Goal: Task Accomplishment & Management: Use online tool/utility

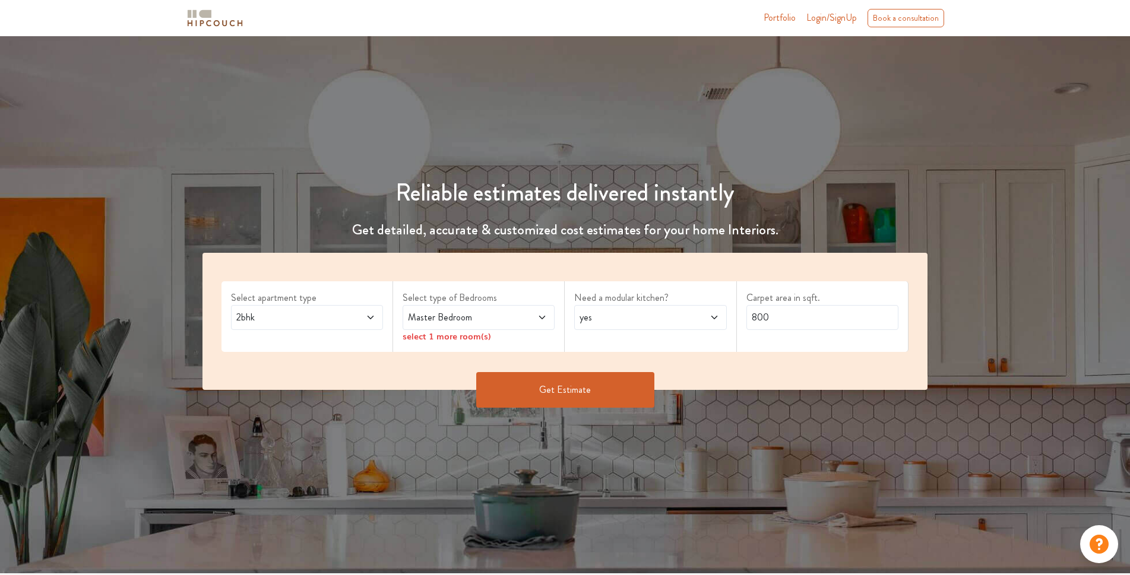
click at [343, 333] on div "Select apartment type 2bhk" at bounding box center [308, 316] width 172 height 71
click at [350, 320] on span at bounding box center [358, 318] width 36 height 14
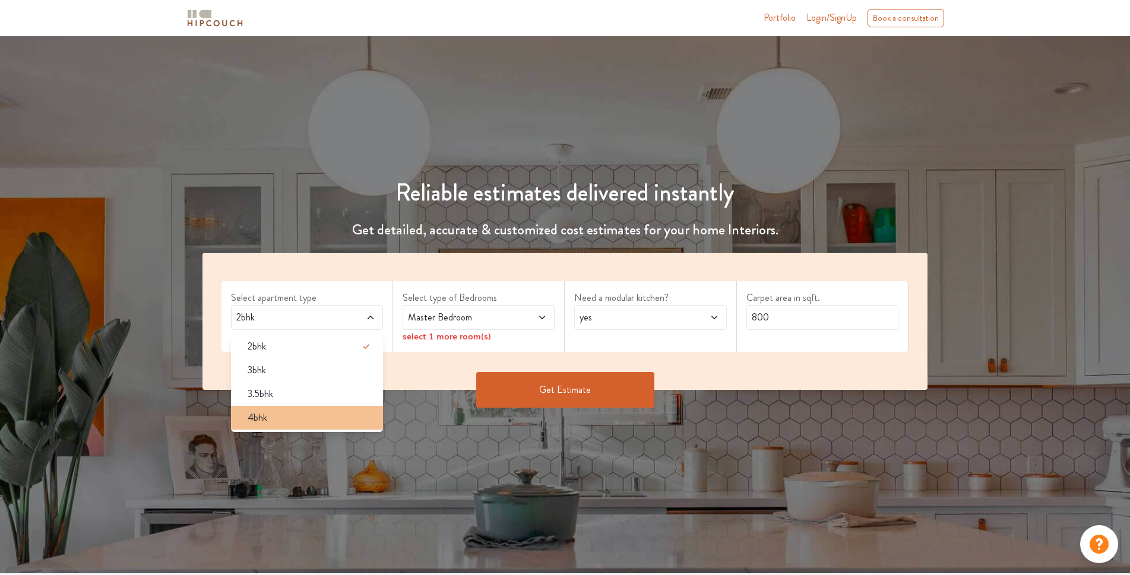
click at [271, 415] on div "4bhk" at bounding box center [310, 418] width 145 height 14
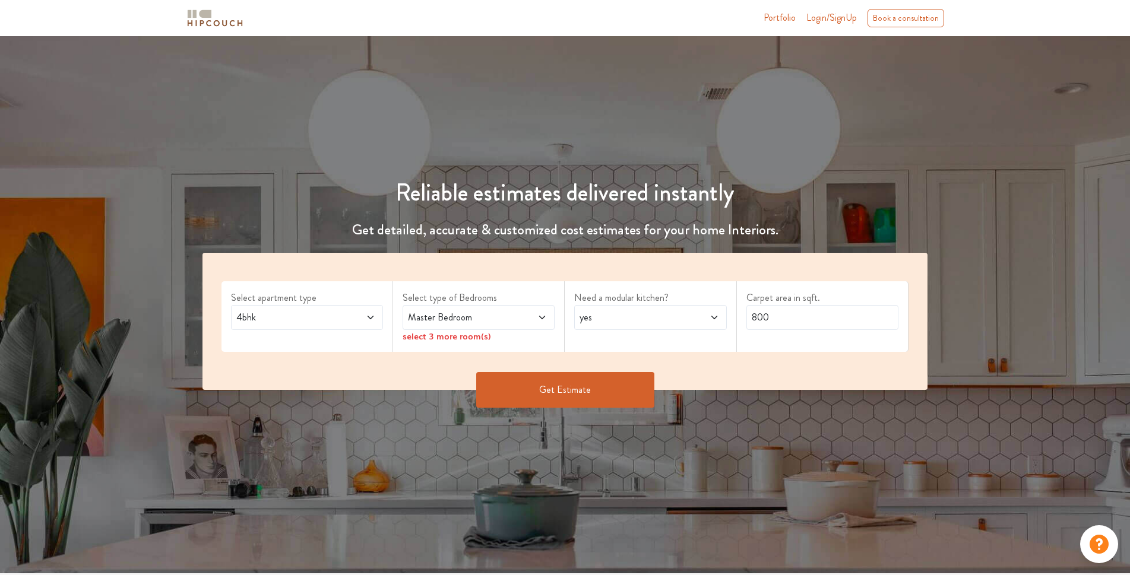
click at [528, 319] on span at bounding box center [530, 318] width 36 height 14
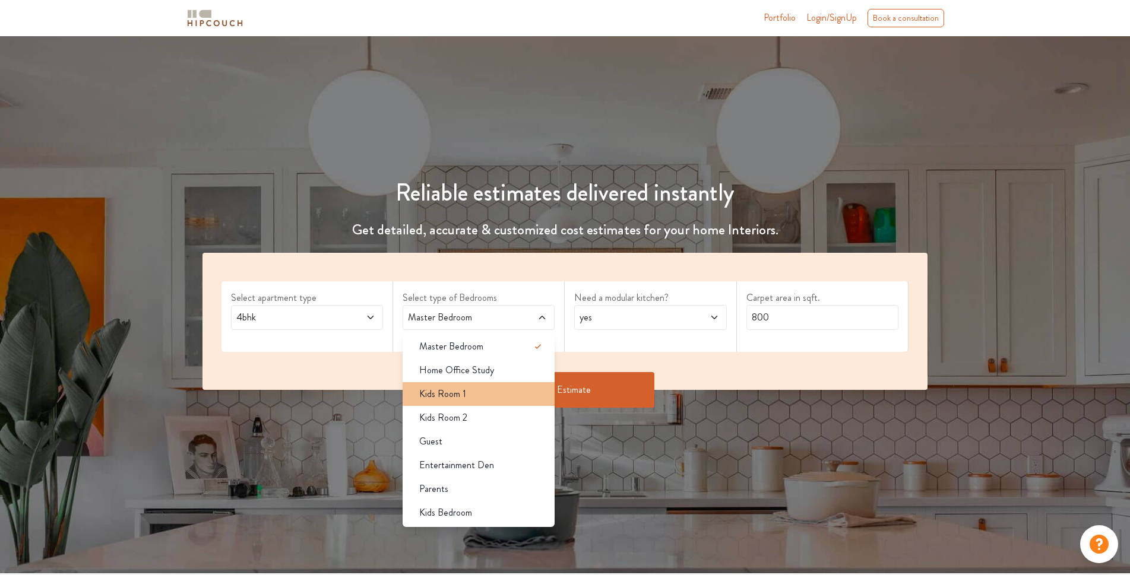
click at [510, 387] on div "Kids Room 1" at bounding box center [482, 394] width 145 height 14
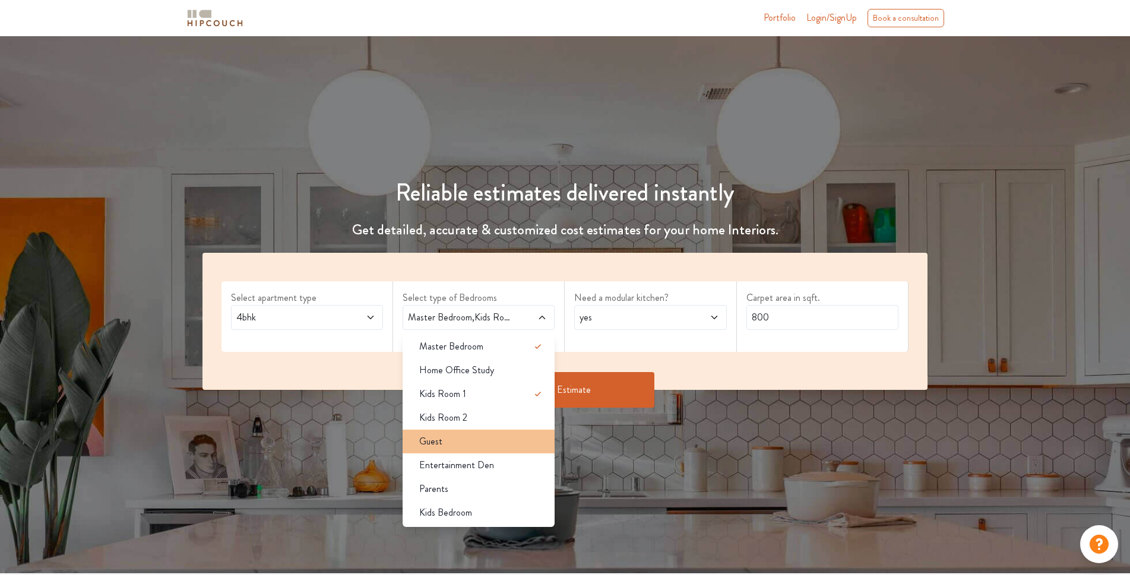
click at [479, 444] on div "Guest" at bounding box center [482, 442] width 145 height 14
click at [476, 469] on span "Entertainment Den" at bounding box center [456, 465] width 75 height 14
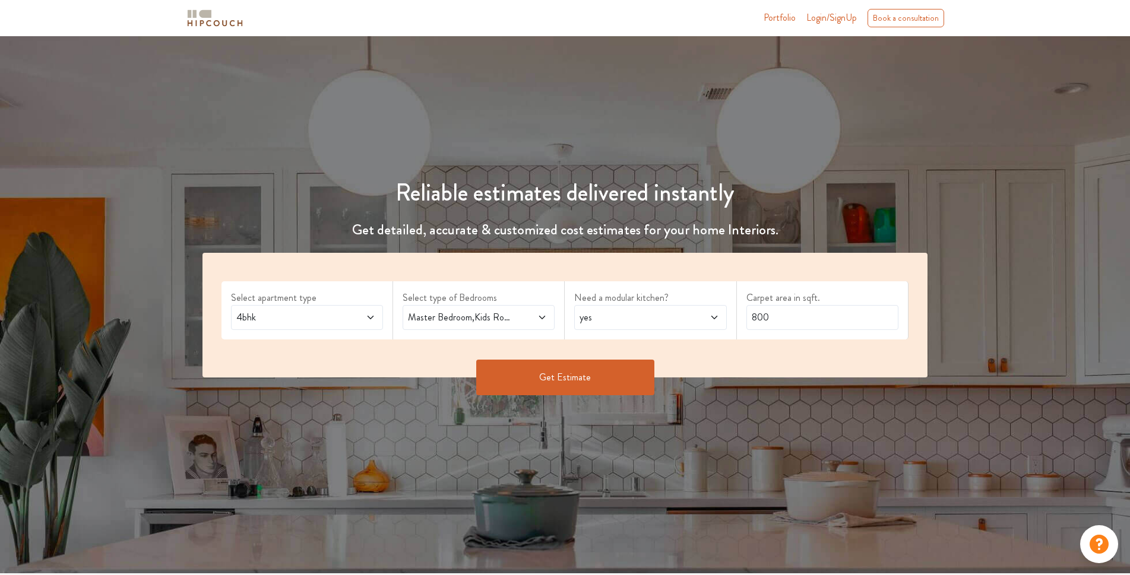
click at [533, 322] on span at bounding box center [530, 318] width 36 height 14
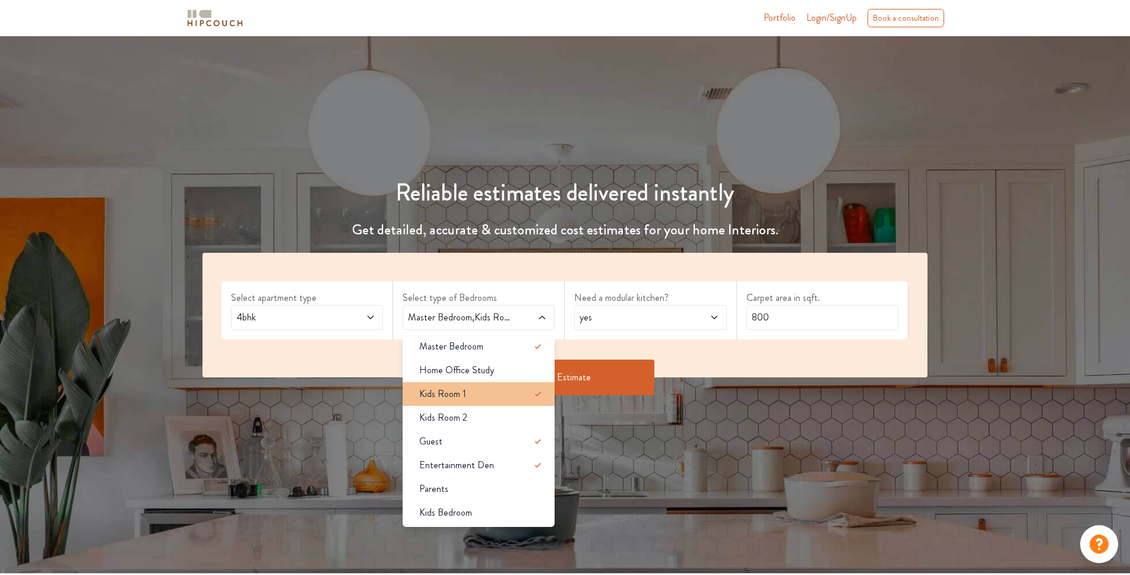
click at [514, 399] on div "Kids Room 1" at bounding box center [482, 394] width 145 height 14
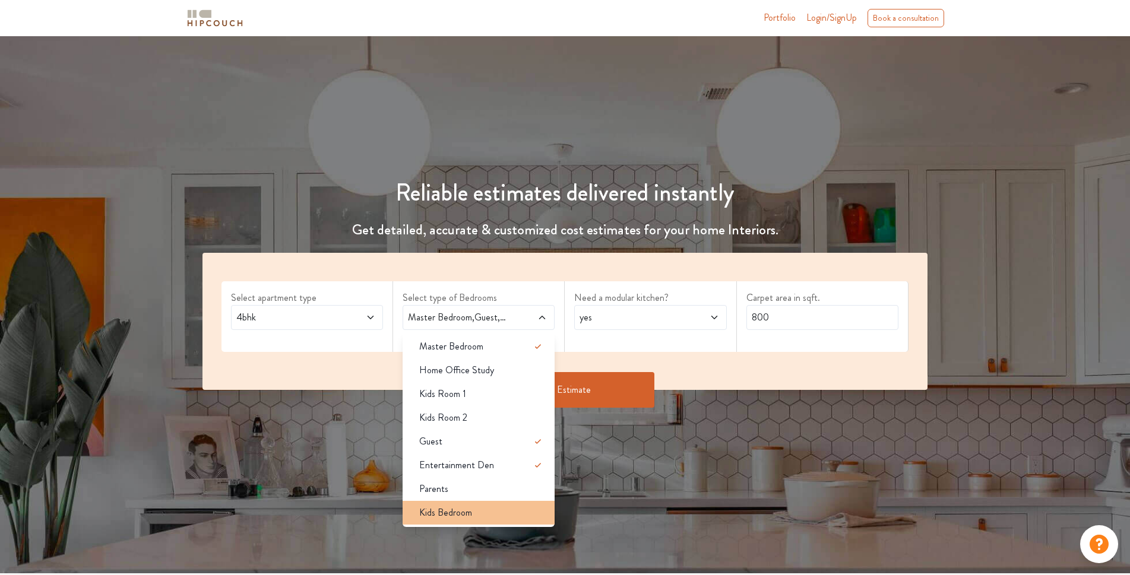
click at [521, 515] on div "Kids Bedroom" at bounding box center [482, 513] width 145 height 14
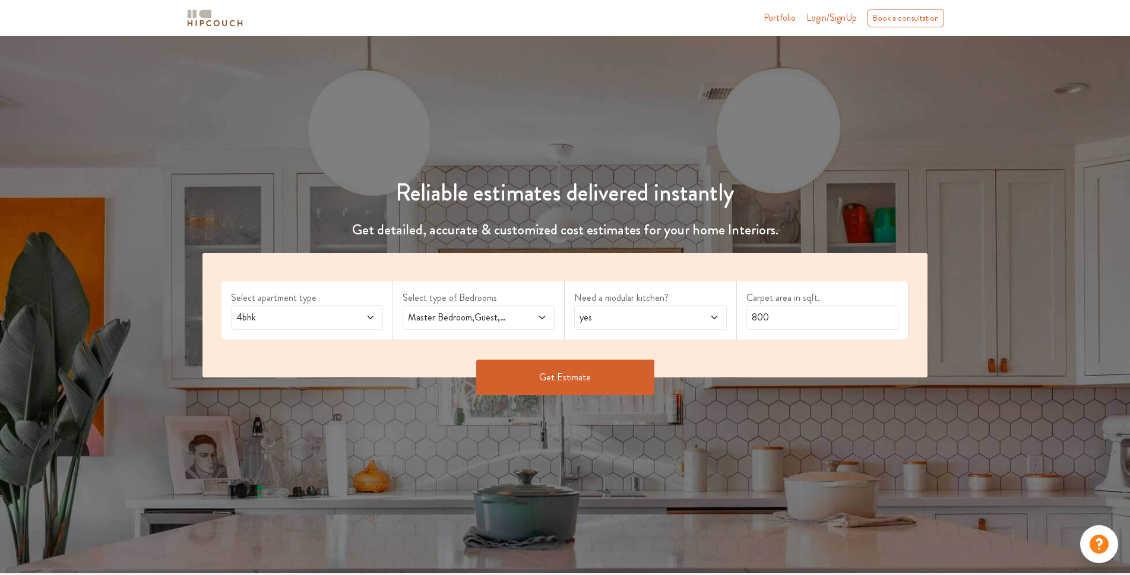
click at [488, 322] on span "Master Bedroom,Guest,Entertainment Den,Kids Bedroom" at bounding box center [459, 318] width 106 height 14
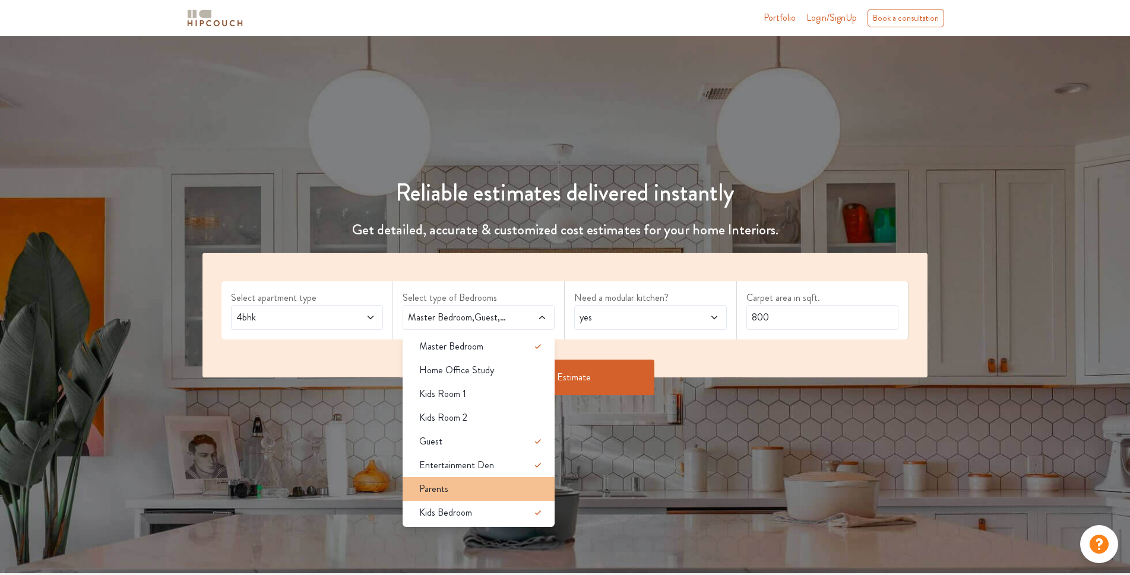
click at [518, 498] on li "Parents" at bounding box center [479, 489] width 152 height 24
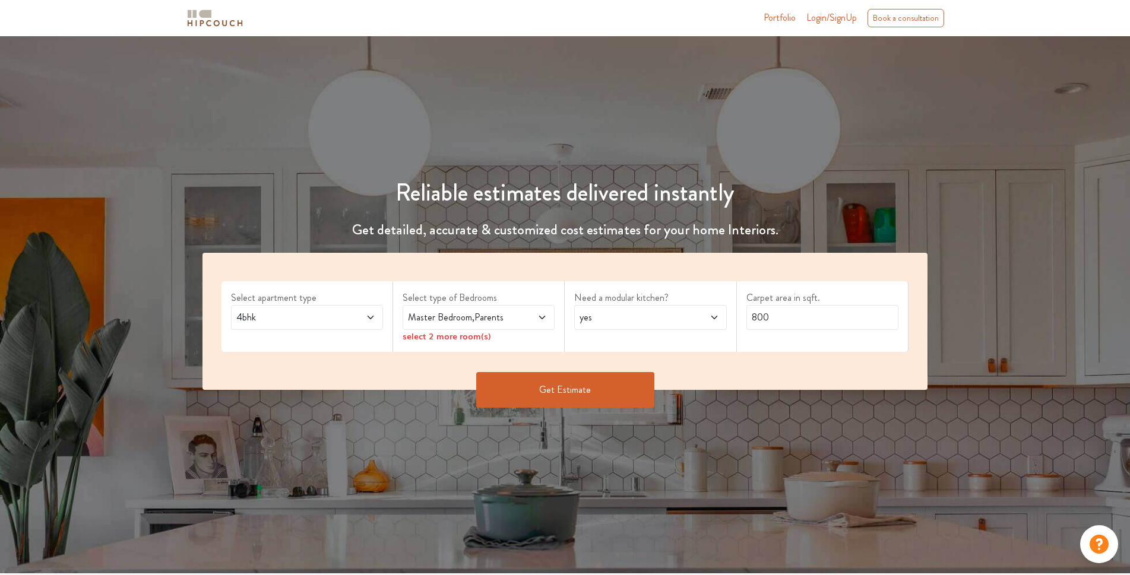
click at [502, 323] on span "Master Bedroom,Parents" at bounding box center [459, 318] width 106 height 14
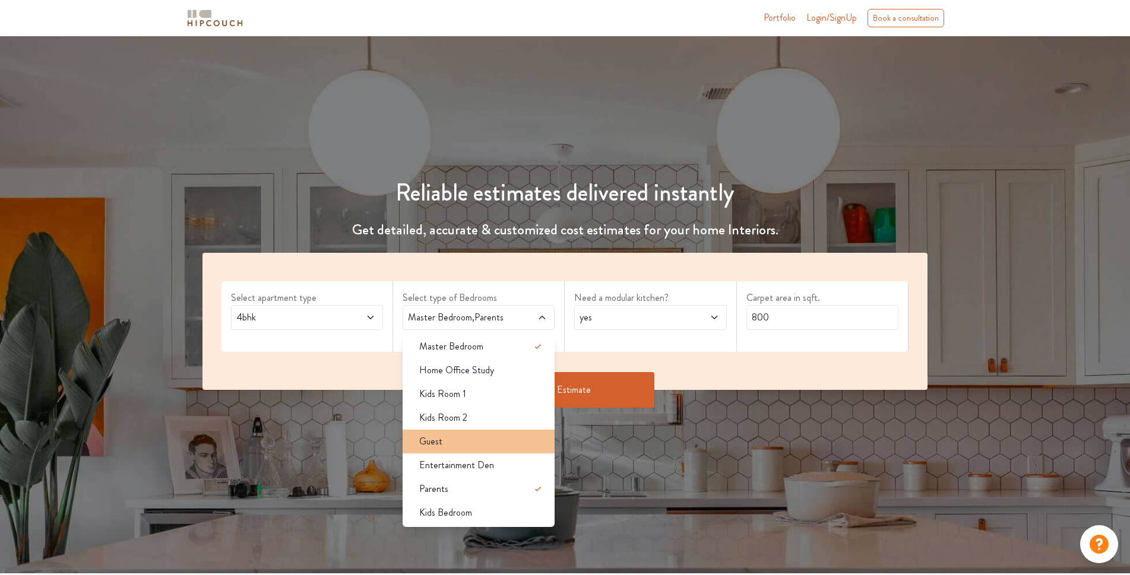
click at [464, 442] on div "Guest" at bounding box center [482, 442] width 145 height 14
click at [538, 467] on div "Entertainment Den" at bounding box center [482, 465] width 145 height 14
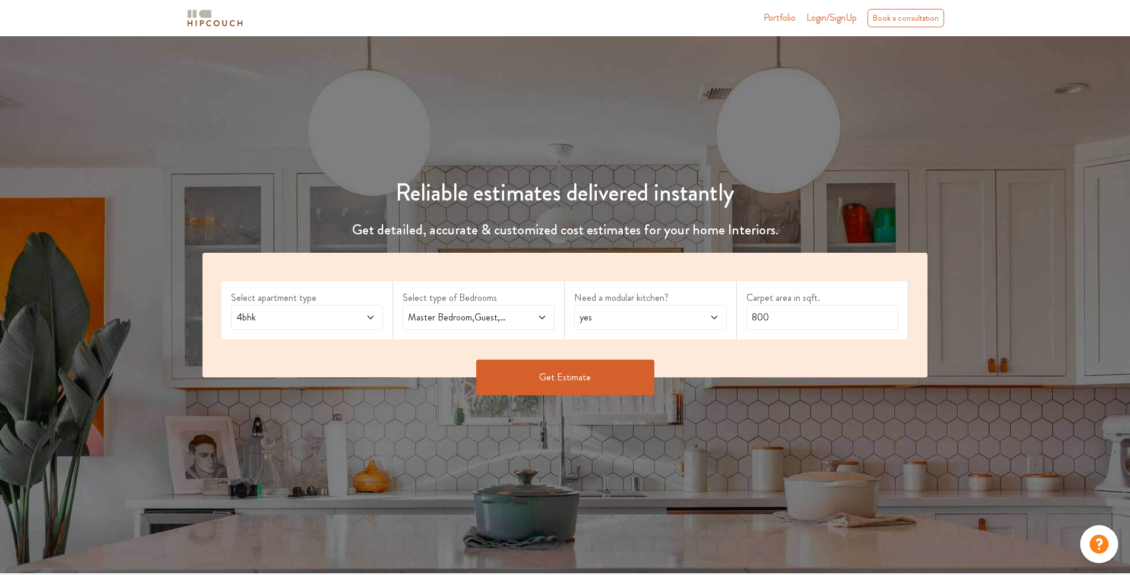
click at [484, 305] on div "Master Bedroom,Guest,Entertainment Den,Parents" at bounding box center [479, 317] width 152 height 25
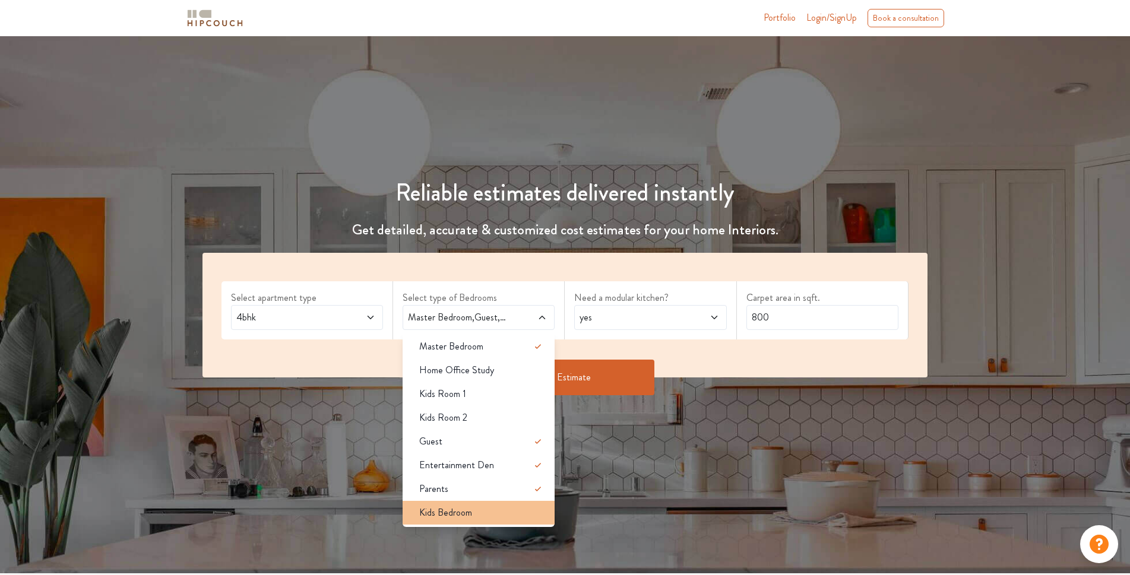
click at [537, 510] on div "Kids Bedroom" at bounding box center [482, 513] width 145 height 14
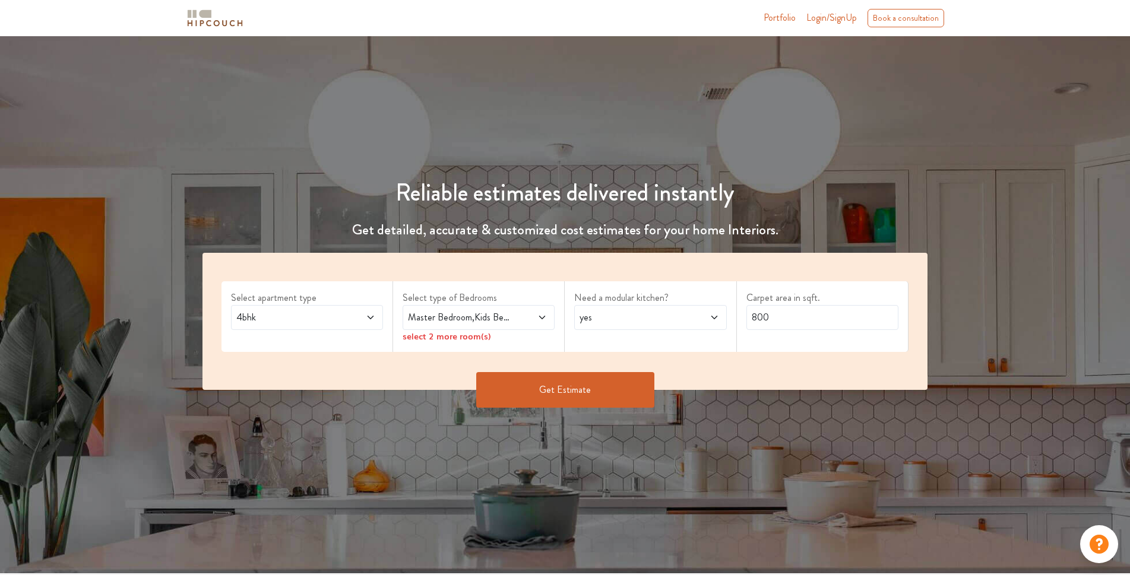
click at [640, 318] on span "yes" at bounding box center [630, 318] width 106 height 14
click at [665, 309] on div "yes" at bounding box center [650, 317] width 152 height 25
drag, startPoint x: 826, startPoint y: 321, endPoint x: 679, endPoint y: 322, distance: 146.7
click at [679, 322] on div "Select apartment type 4bhk Select type of Bedrooms Master Bedroom,Kids Bedroom …" at bounding box center [565, 321] width 725 height 137
type input "4400"
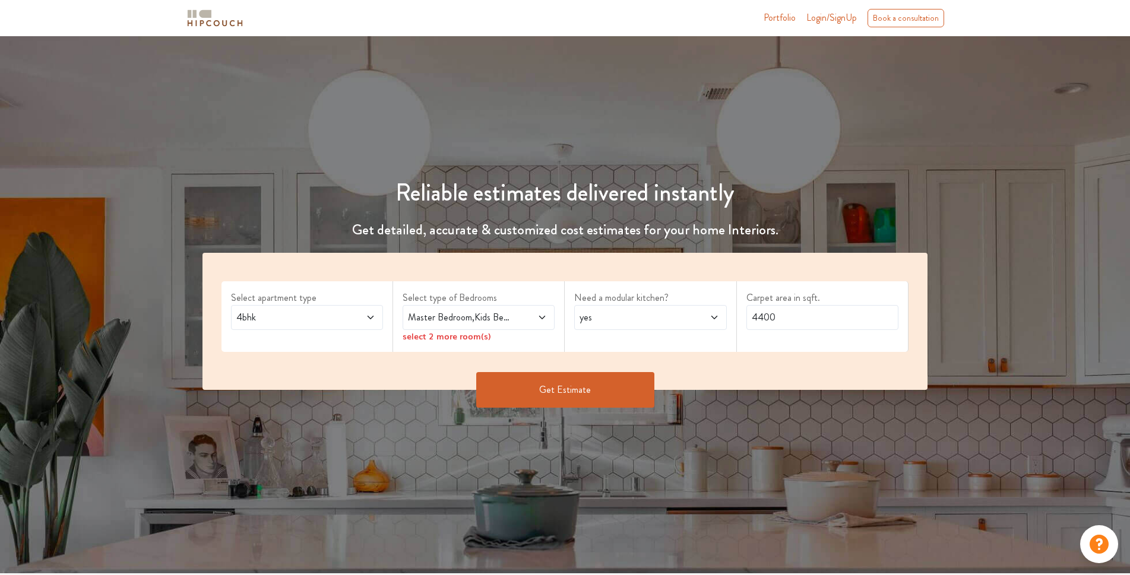
click at [640, 387] on button "Get Estimate" at bounding box center [565, 390] width 178 height 36
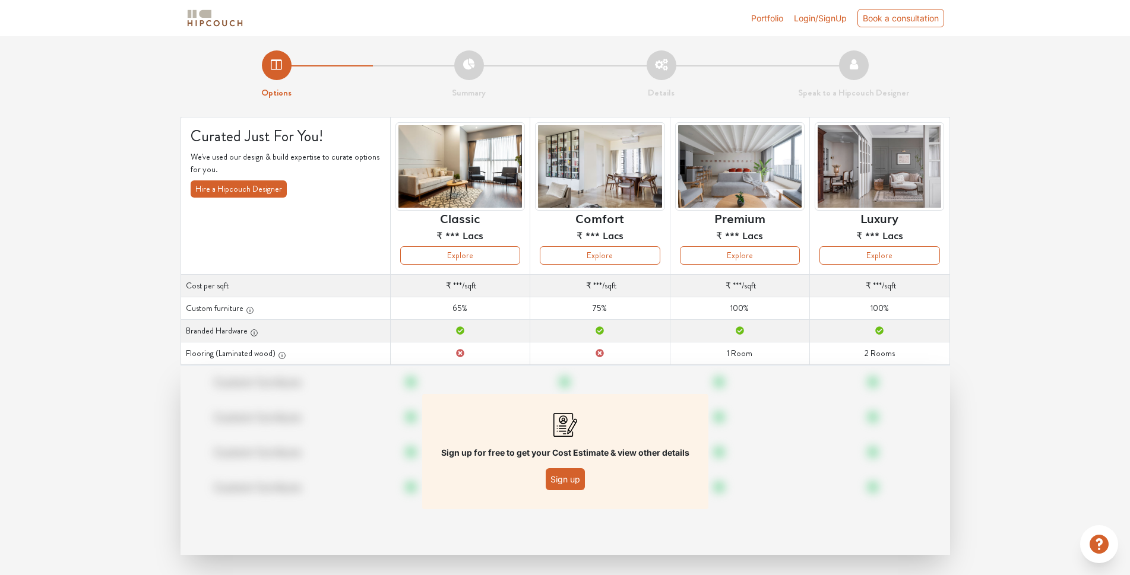
click at [564, 483] on button "Sign up" at bounding box center [565, 480] width 39 height 22
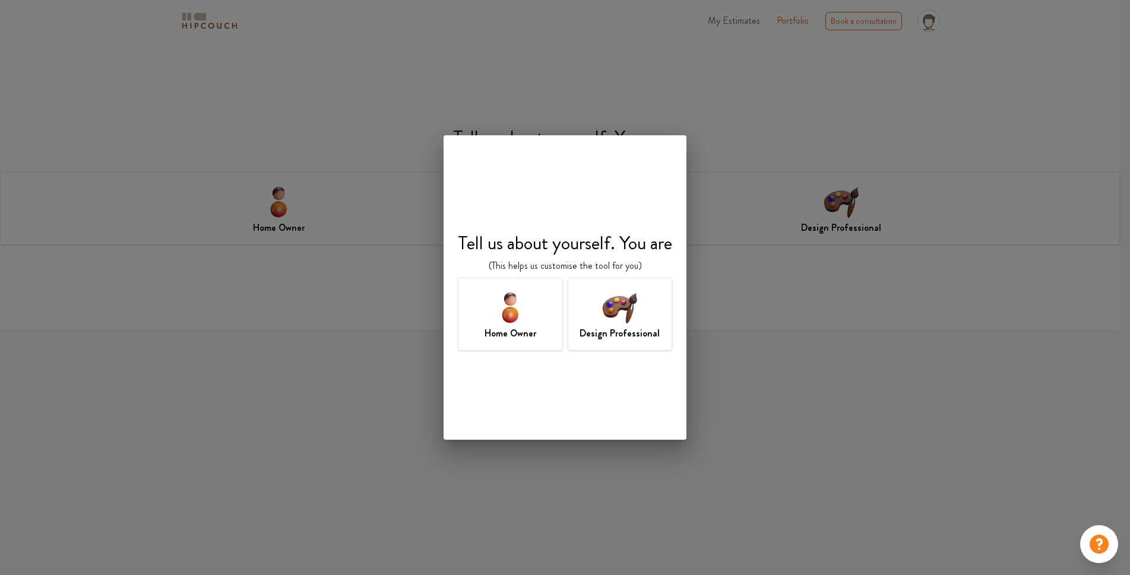
click at [628, 319] on img at bounding box center [619, 307] width 39 height 39
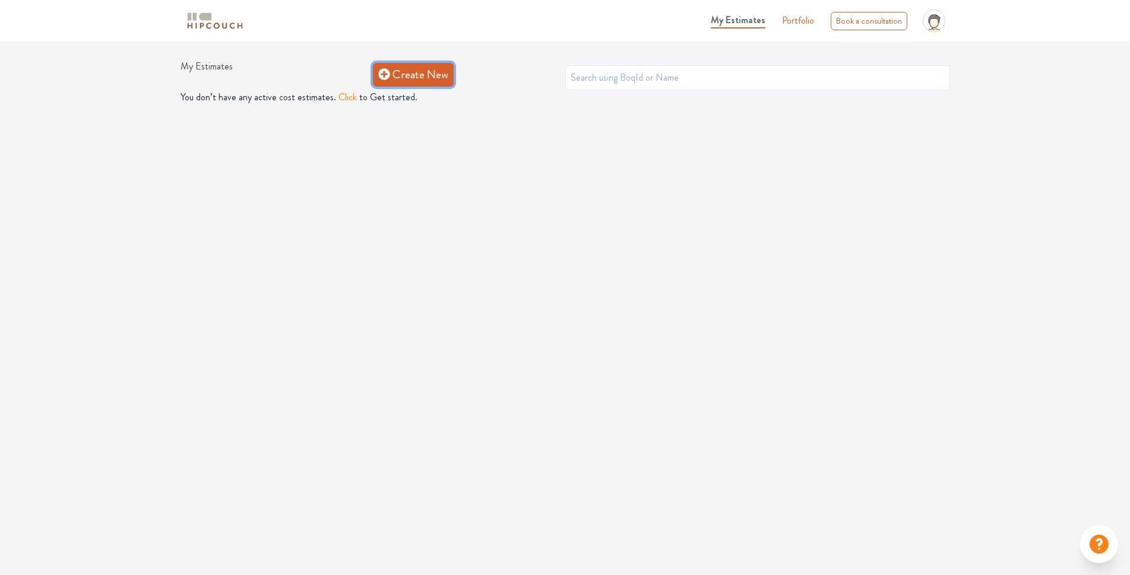
click at [410, 69] on link "Create New" at bounding box center [413, 75] width 81 height 24
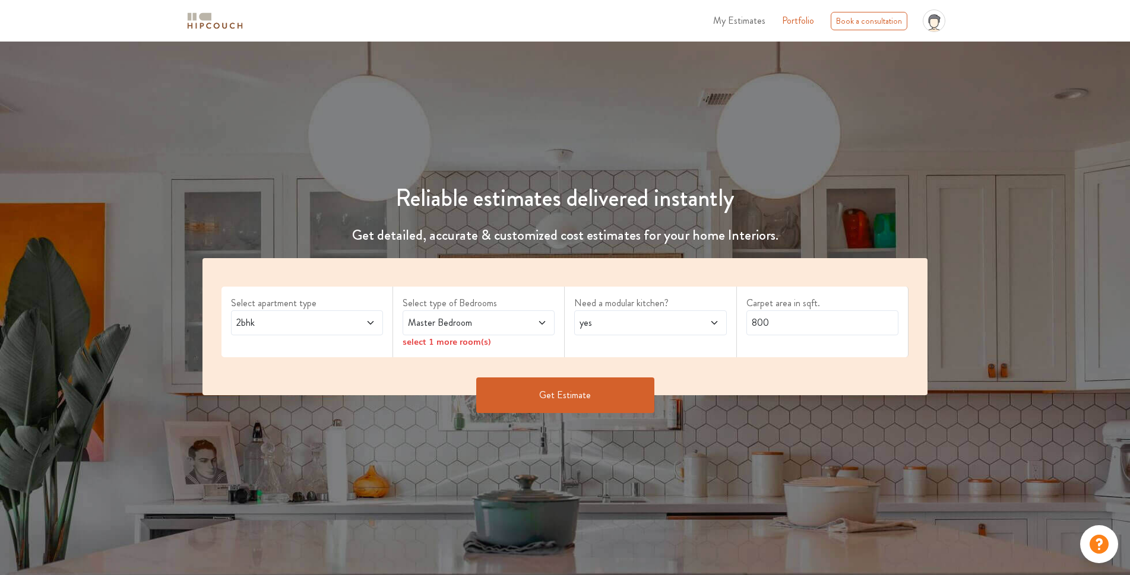
click at [316, 328] on span "2bhk" at bounding box center [287, 323] width 106 height 14
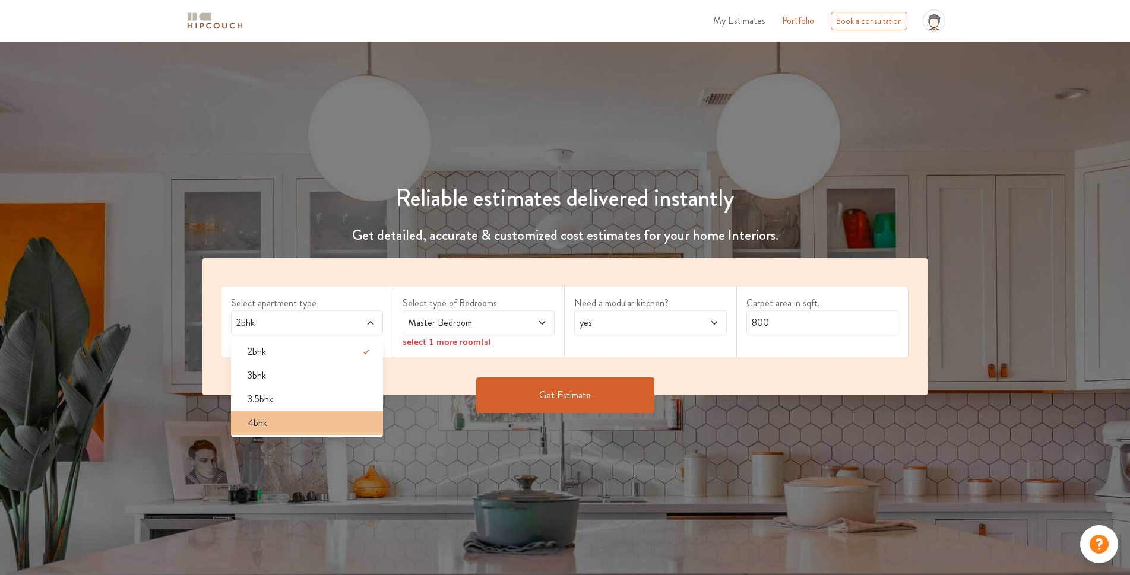
click at [286, 423] on div "4bhk" at bounding box center [310, 423] width 145 height 14
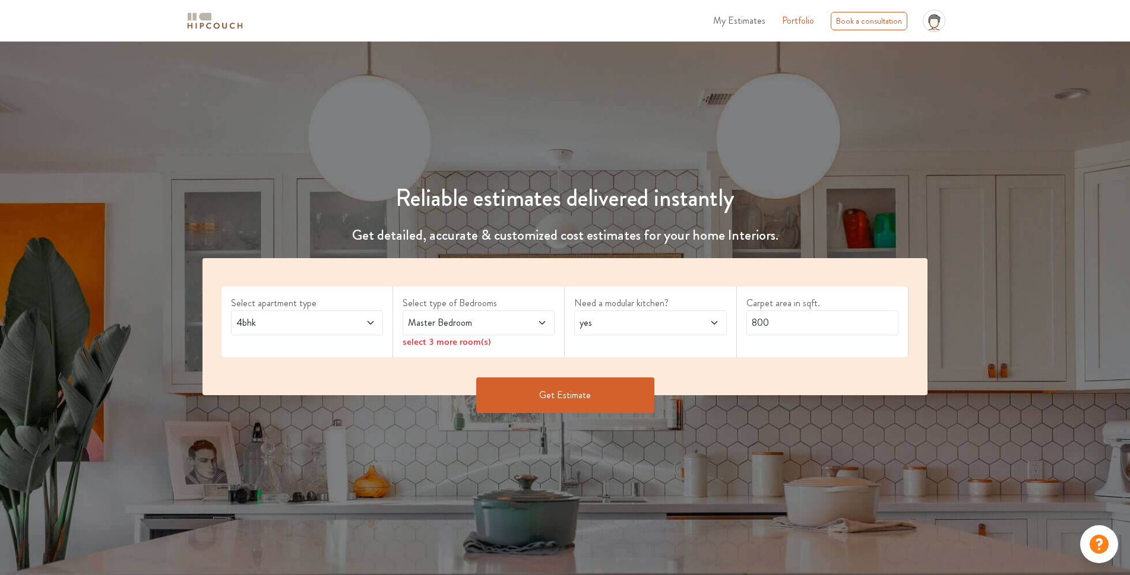
click at [485, 315] on div "Master Bedroom" at bounding box center [479, 323] width 152 height 25
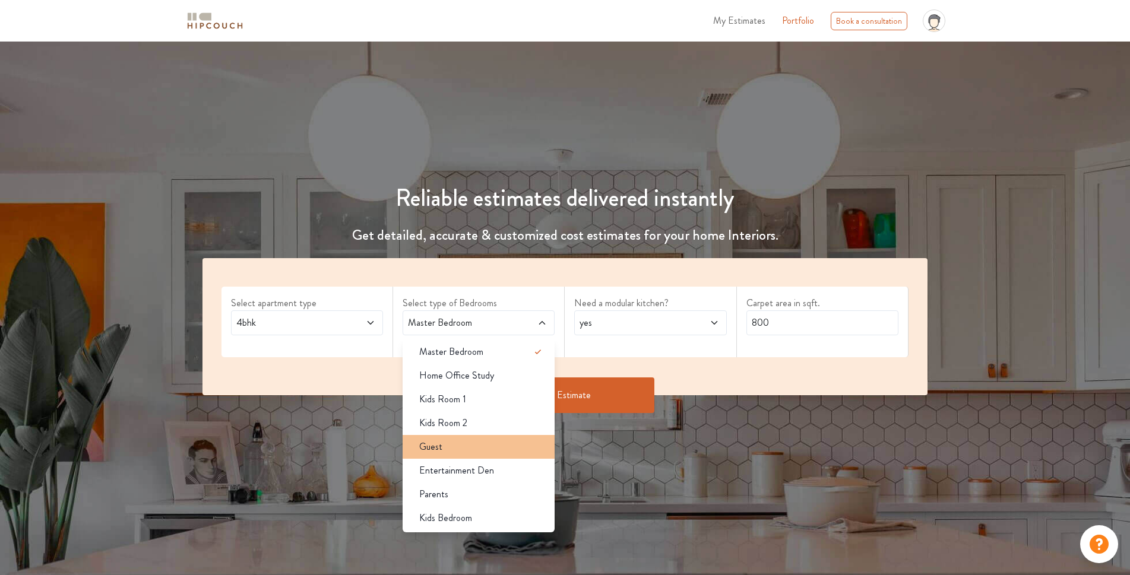
click at [536, 451] on div "Guest" at bounding box center [482, 447] width 145 height 14
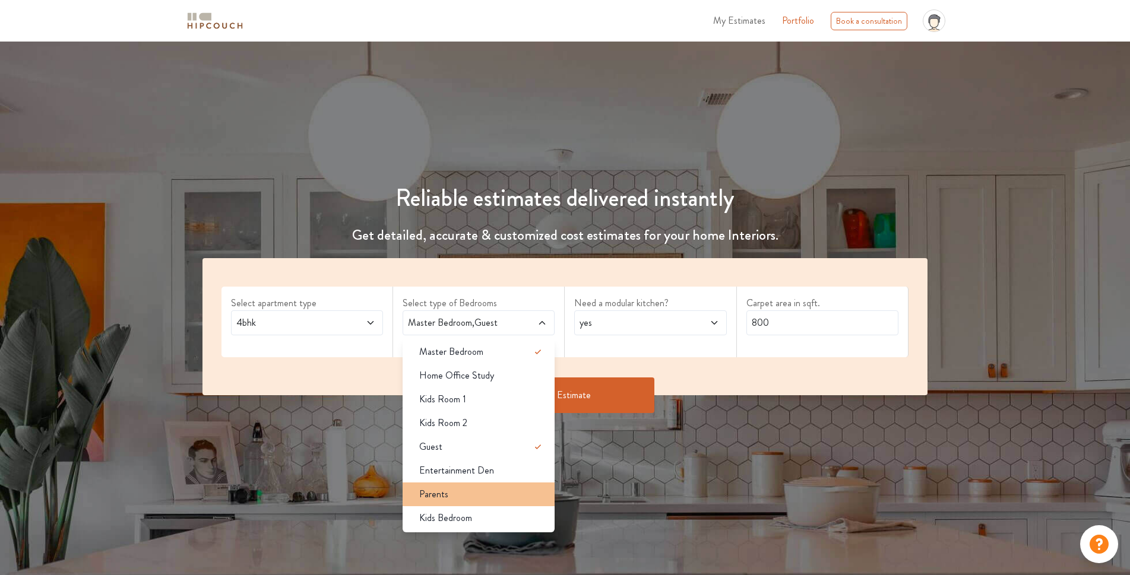
click at [539, 500] on div "Parents" at bounding box center [482, 495] width 145 height 14
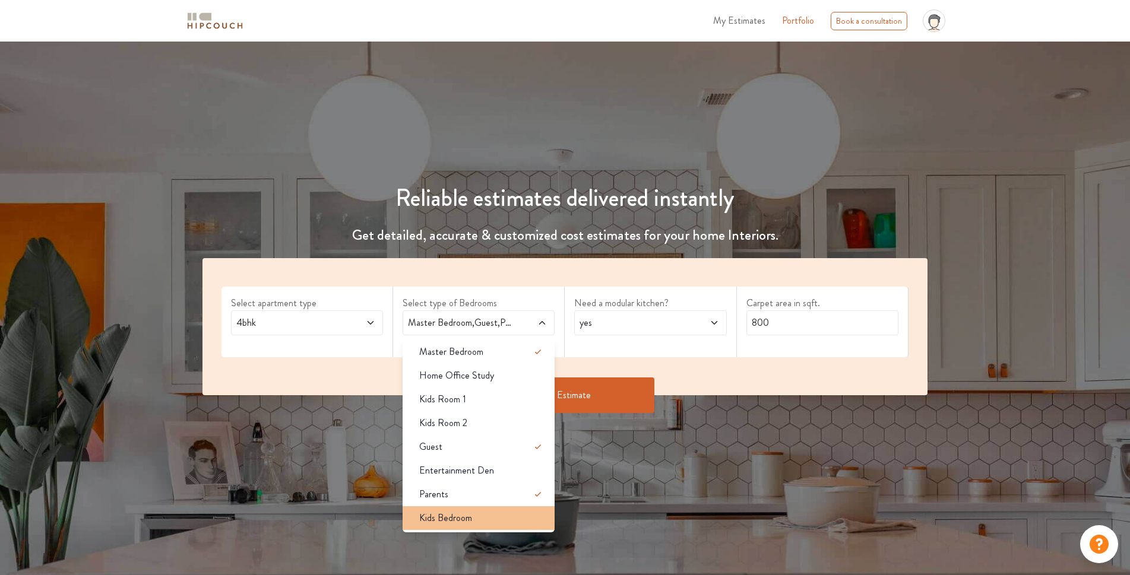
click at [534, 517] on div "Kids Bedroom" at bounding box center [482, 518] width 145 height 14
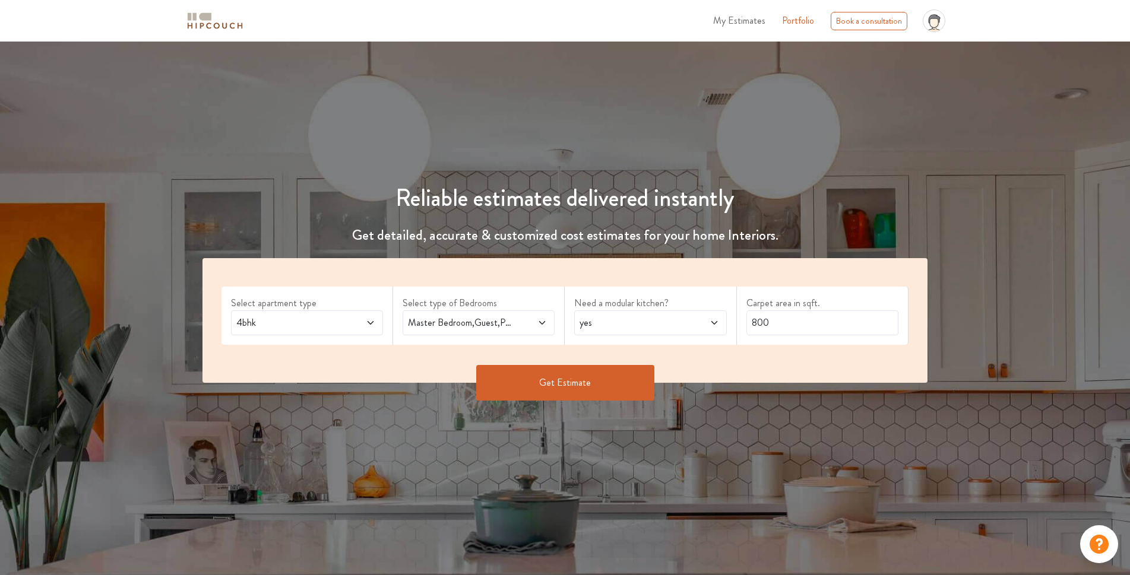
click at [539, 319] on icon at bounding box center [542, 323] width 10 height 10
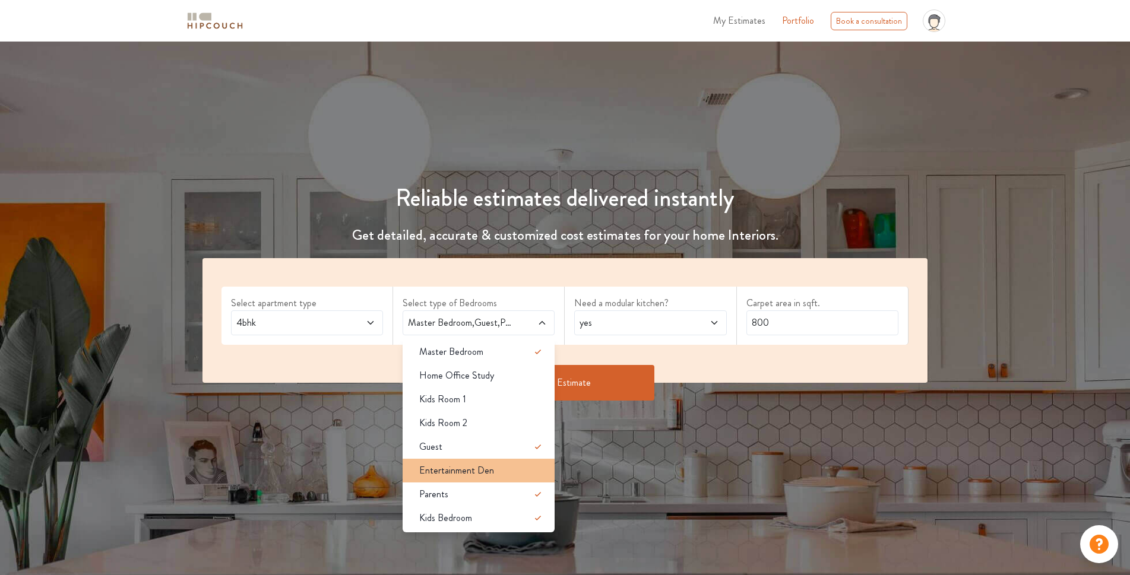
click at [545, 472] on div "Entertainment Den" at bounding box center [482, 471] width 145 height 14
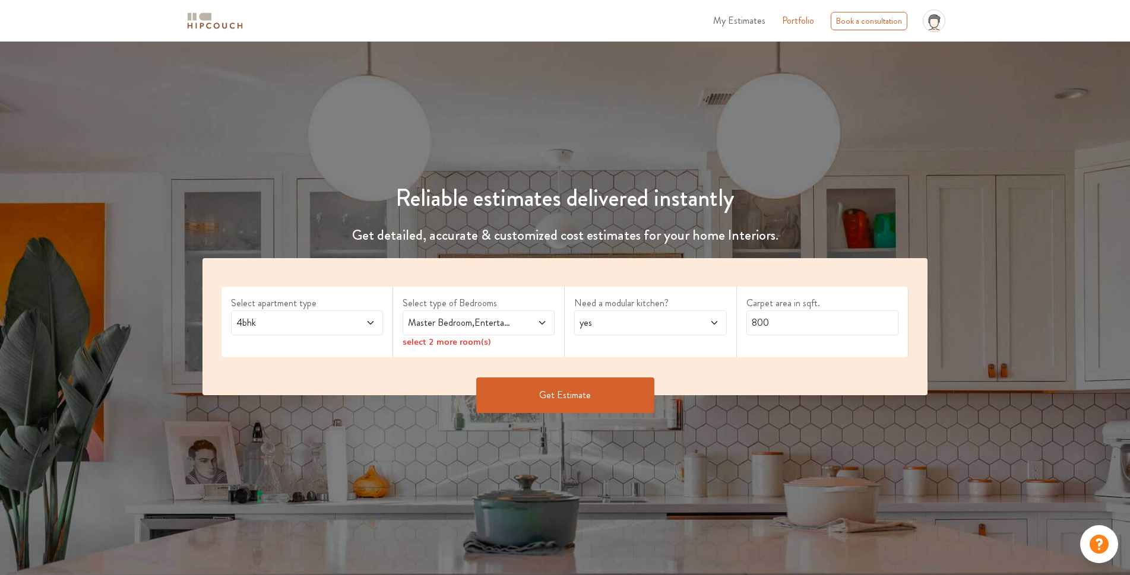
click at [508, 324] on span "Master Bedroom,Entertainment Den" at bounding box center [459, 323] width 106 height 14
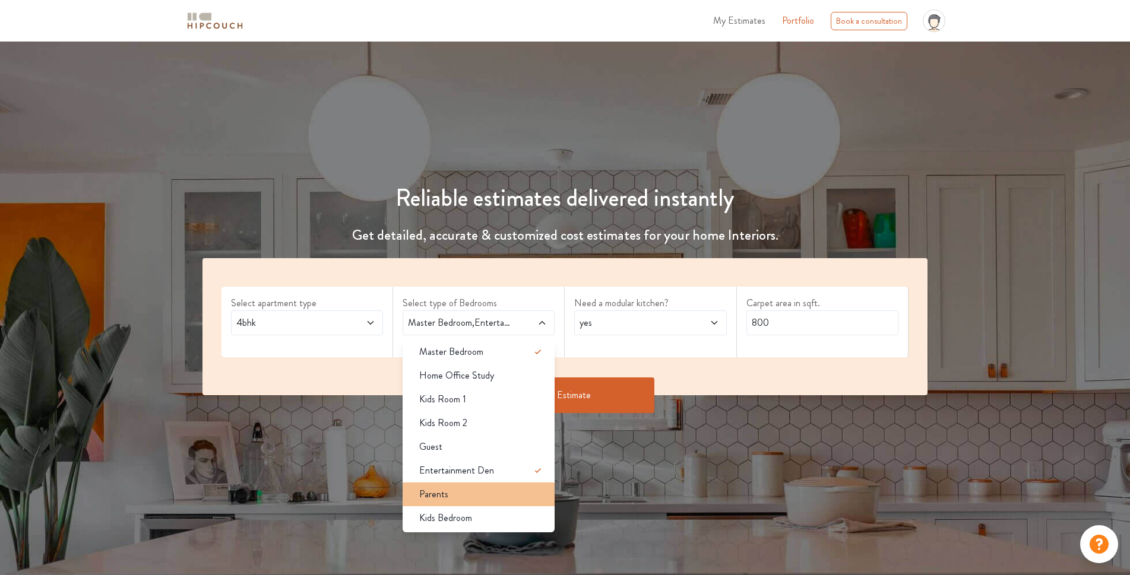
click at [538, 493] on div "Parents" at bounding box center [482, 495] width 145 height 14
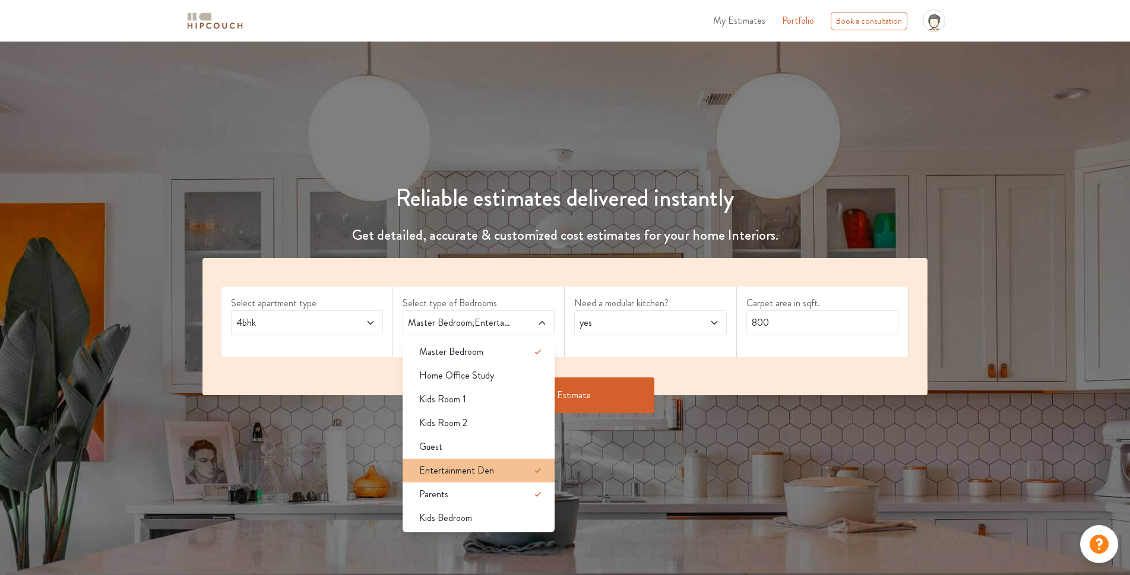
click at [540, 473] on icon at bounding box center [538, 471] width 14 height 14
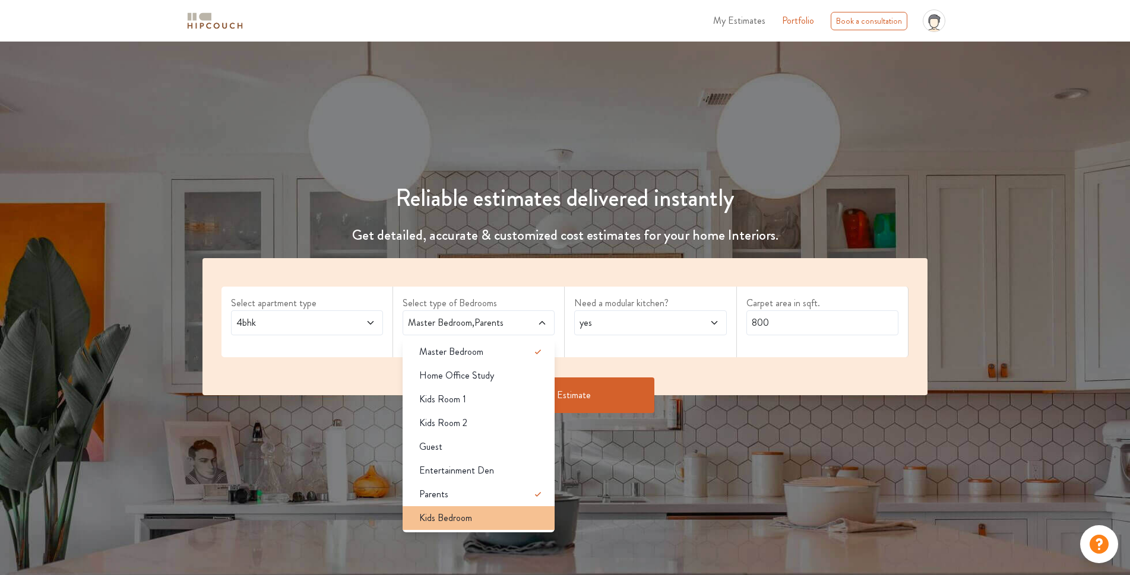
click at [534, 512] on div "Kids Bedroom" at bounding box center [482, 518] width 145 height 14
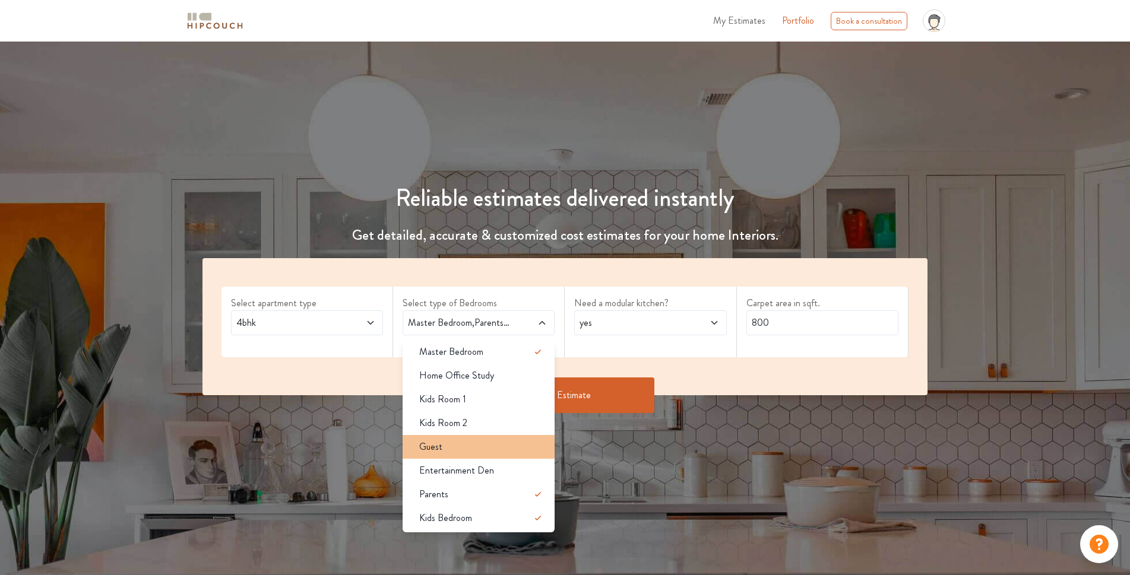
click at [539, 451] on div "Guest" at bounding box center [482, 447] width 145 height 14
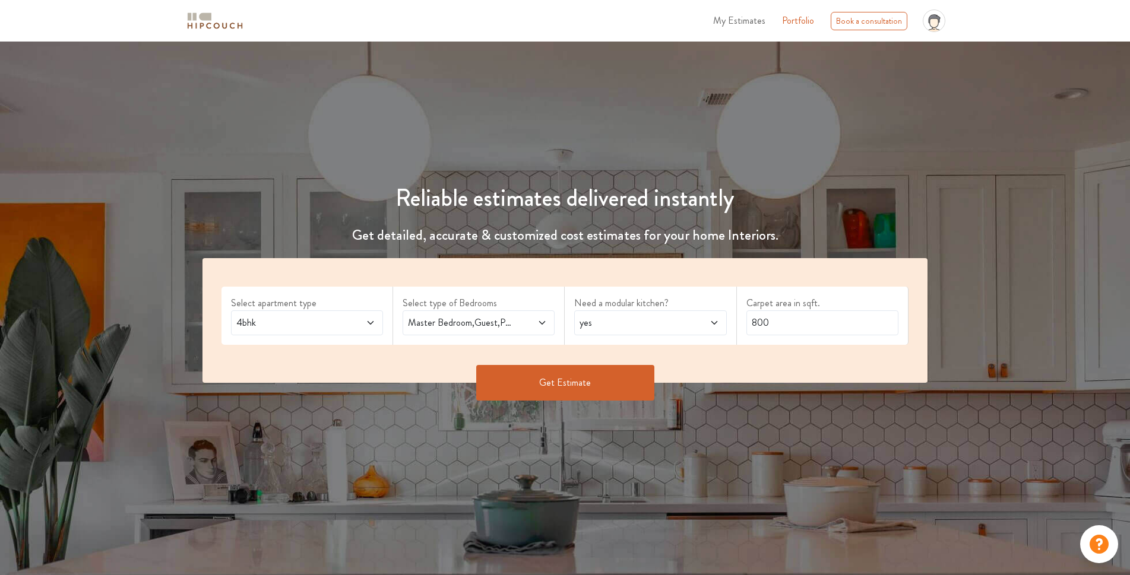
click at [664, 316] on span "yes" at bounding box center [630, 323] width 106 height 14
click at [781, 324] on input "800" at bounding box center [822, 323] width 152 height 25
drag, startPoint x: 781, startPoint y: 324, endPoint x: 710, endPoint y: 334, distance: 72.6
click at [710, 334] on div "Select apartment type 4bhk Select type of Bedrooms Master Bedroom,Guest,Parents…" at bounding box center [565, 320] width 725 height 125
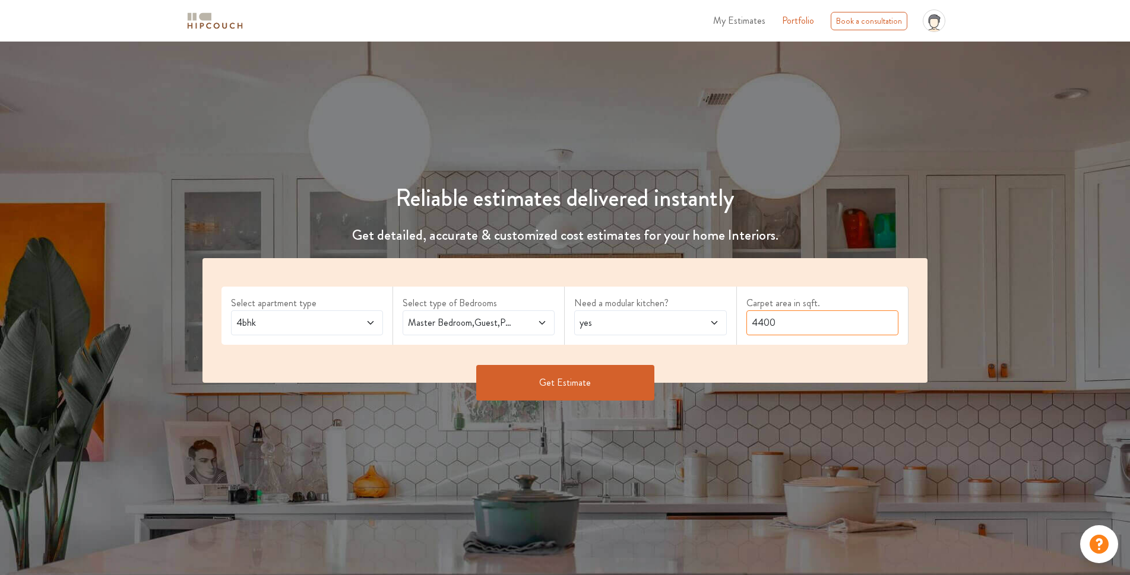
type input "4400"
click at [561, 387] on button "Get Estimate" at bounding box center [565, 383] width 178 height 36
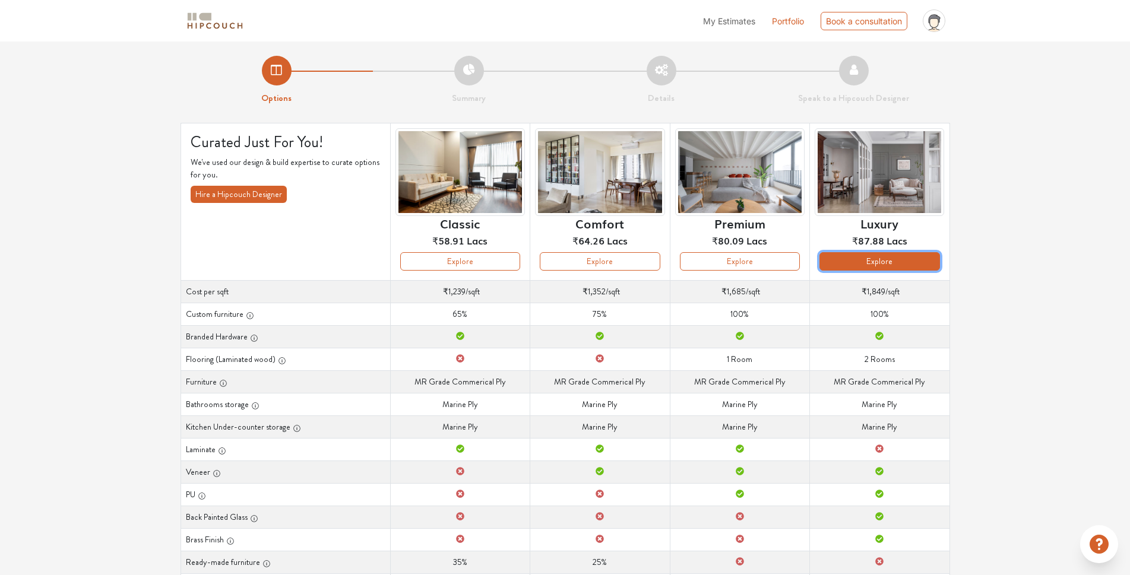
click at [859, 263] on button "Explore" at bounding box center [880, 261] width 120 height 18
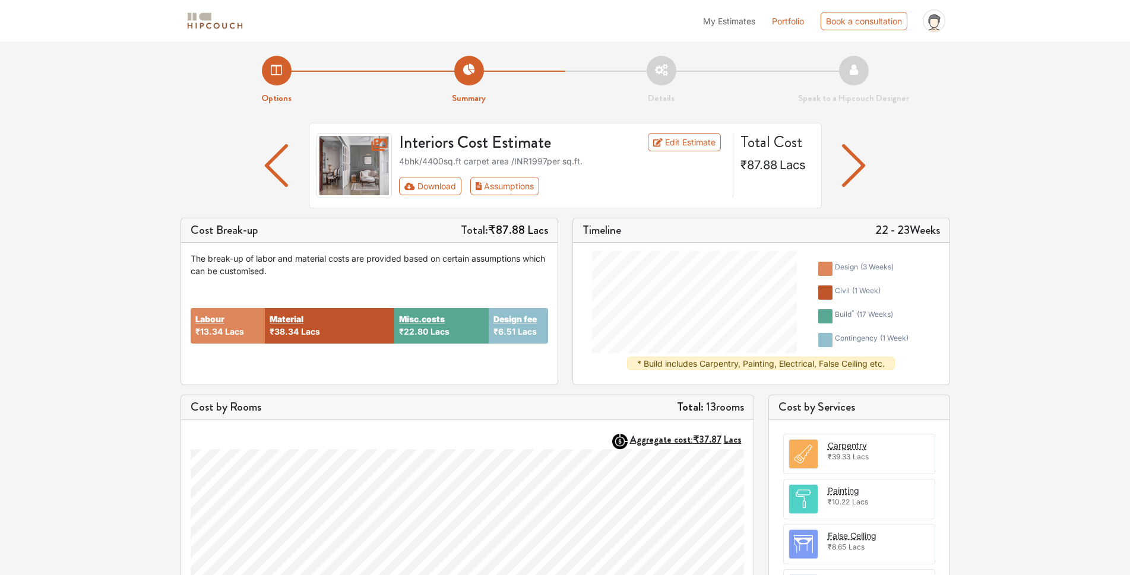
click at [860, 156] on img "button" at bounding box center [853, 165] width 23 height 43
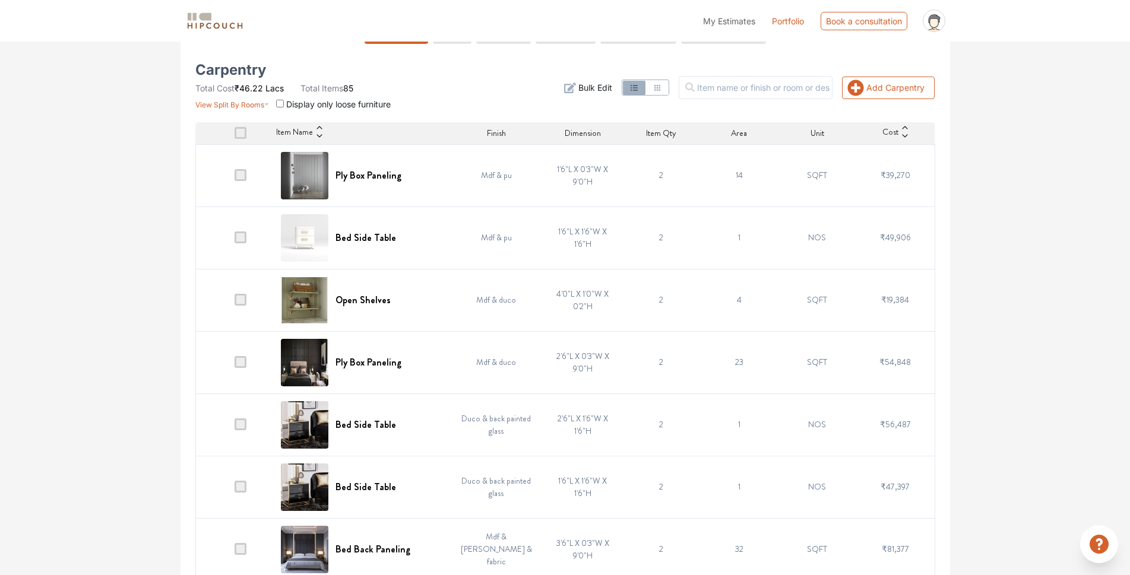
scroll to position [238, 0]
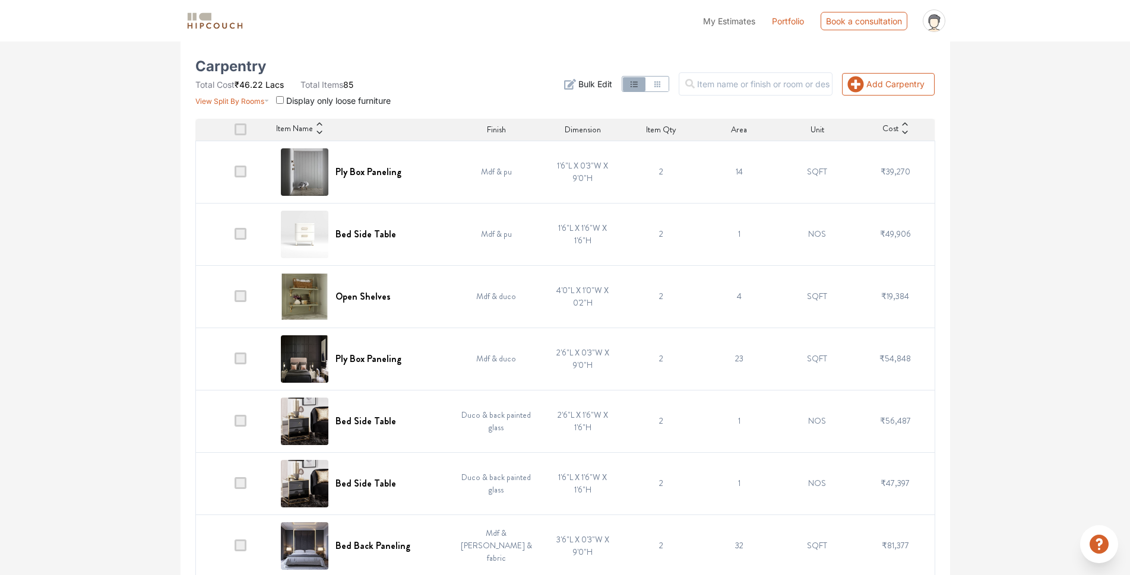
click at [235, 169] on td at bounding box center [234, 172] width 78 height 62
click at [244, 169] on span at bounding box center [241, 172] width 12 height 12
click at [235, 175] on input "checkbox" at bounding box center [235, 175] width 0 height 0
click at [245, 230] on span at bounding box center [241, 234] width 12 height 12
click at [235, 237] on input "checkbox" at bounding box center [235, 237] width 0 height 0
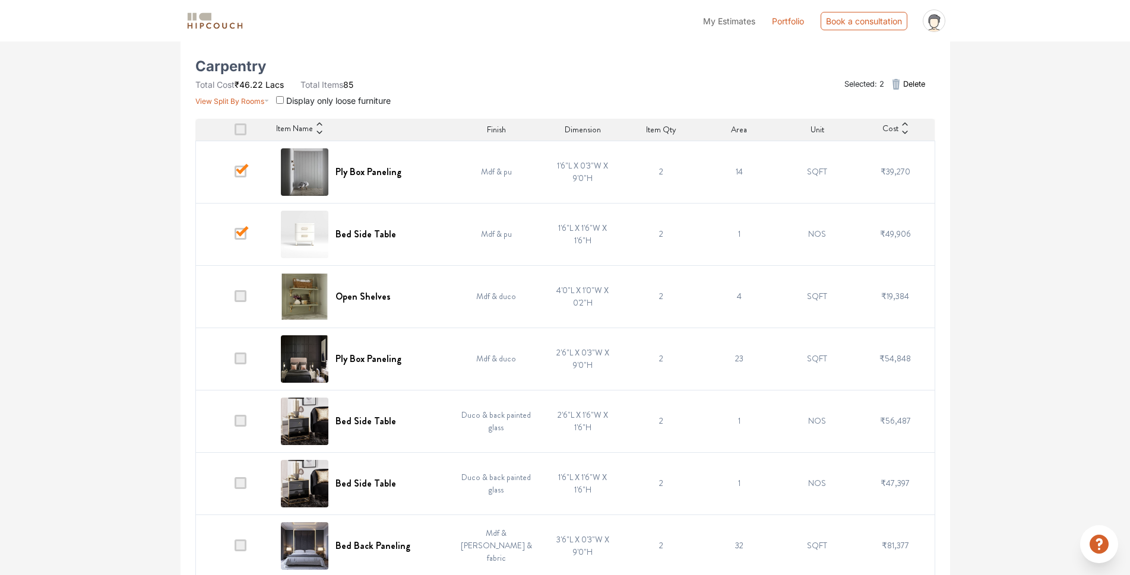
click at [237, 288] on td at bounding box center [234, 296] width 78 height 62
click at [242, 296] on span at bounding box center [241, 296] width 12 height 12
click at [235, 299] on input "checkbox" at bounding box center [235, 299] width 0 height 0
click at [241, 359] on span at bounding box center [241, 359] width 12 height 12
click at [235, 362] on input "checkbox" at bounding box center [235, 362] width 0 height 0
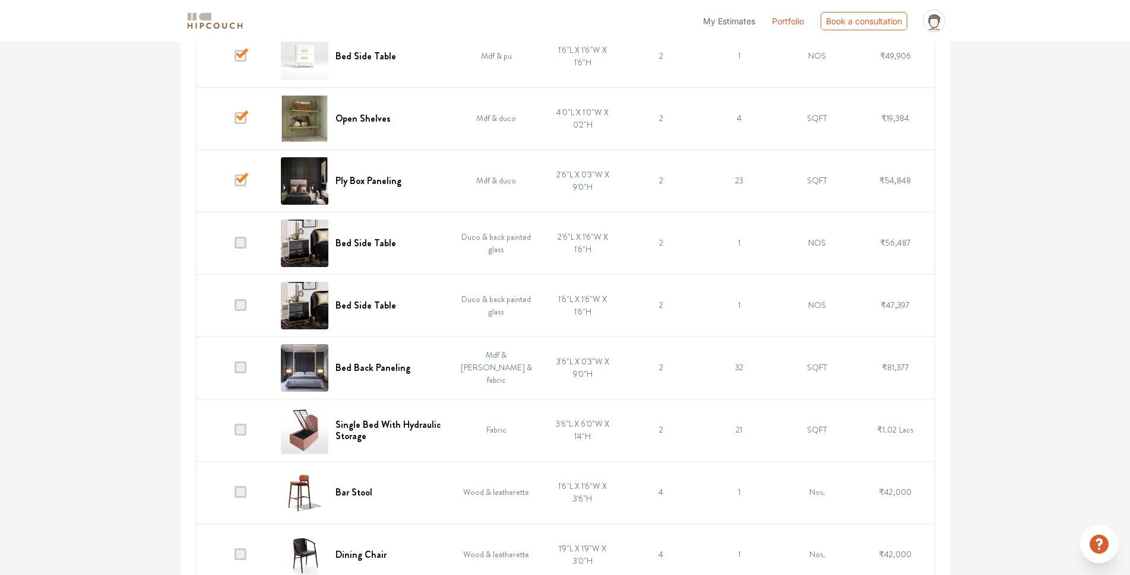
scroll to position [475, 0]
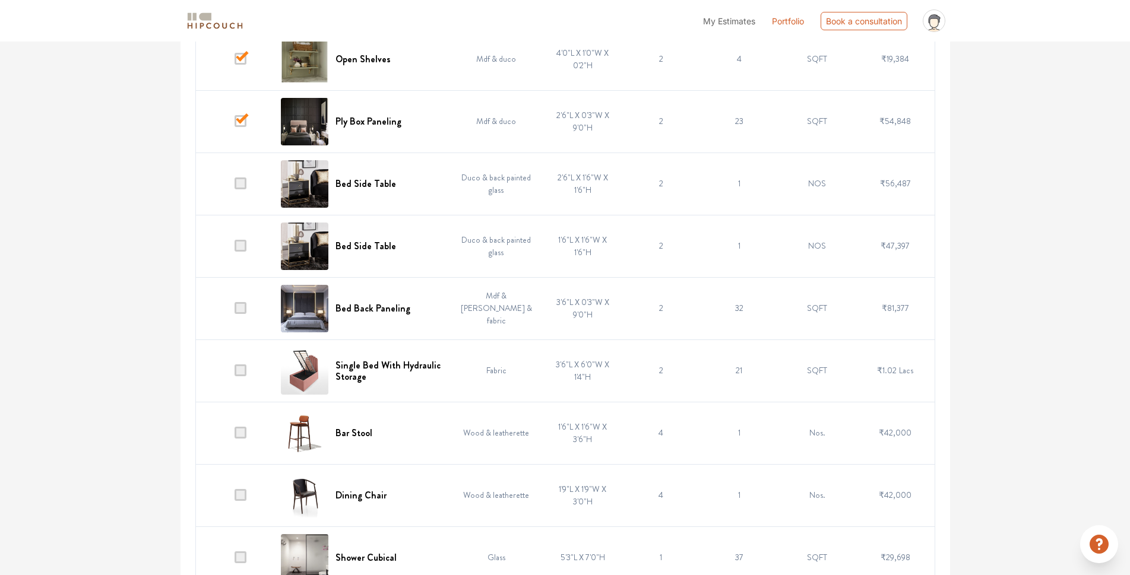
click at [246, 180] on span at bounding box center [241, 184] width 12 height 12
click at [235, 186] on input "checkbox" at bounding box center [235, 186] width 0 height 0
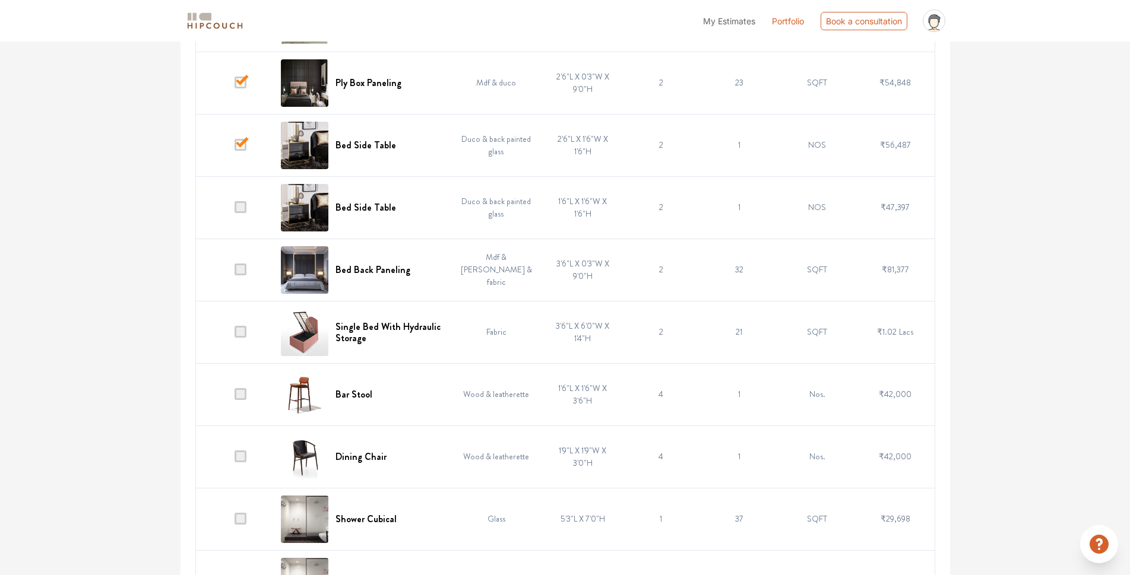
scroll to position [534, 0]
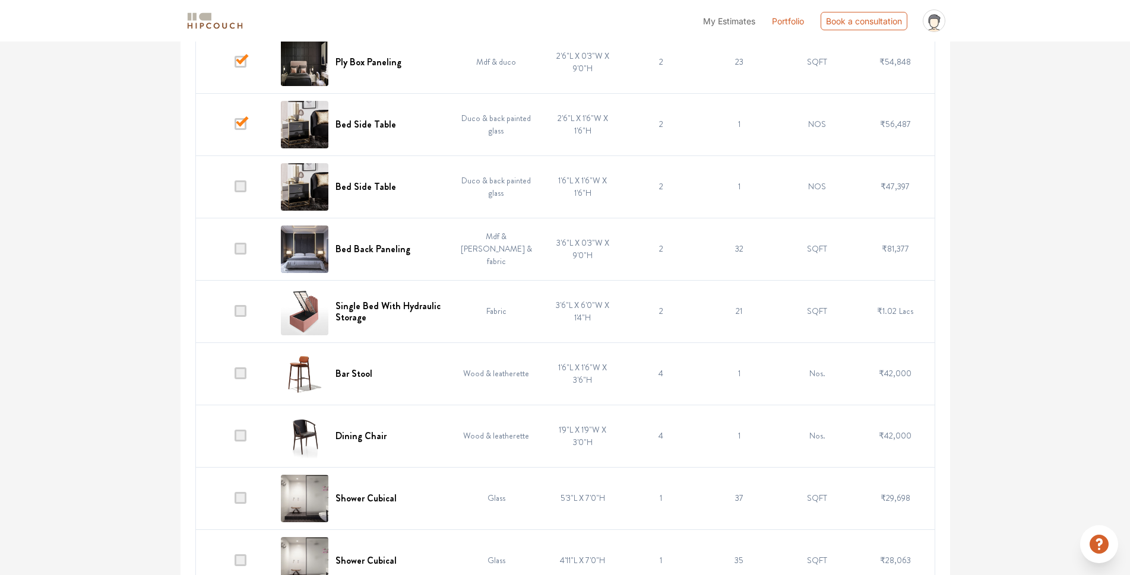
click at [238, 246] on span at bounding box center [241, 249] width 12 height 12
click at [235, 252] on input "checkbox" at bounding box center [235, 252] width 0 height 0
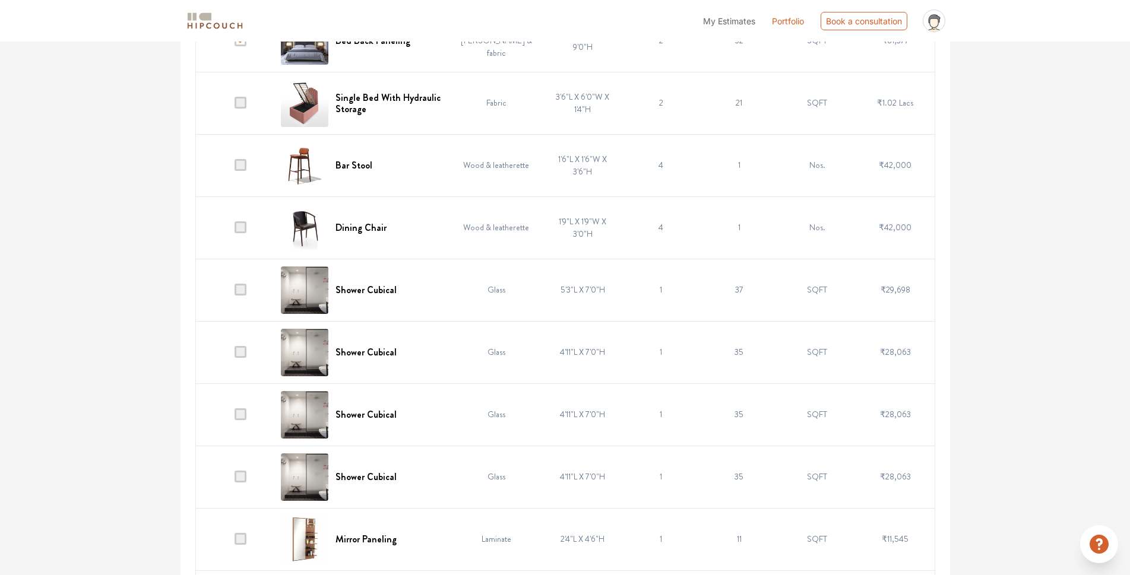
scroll to position [772, 0]
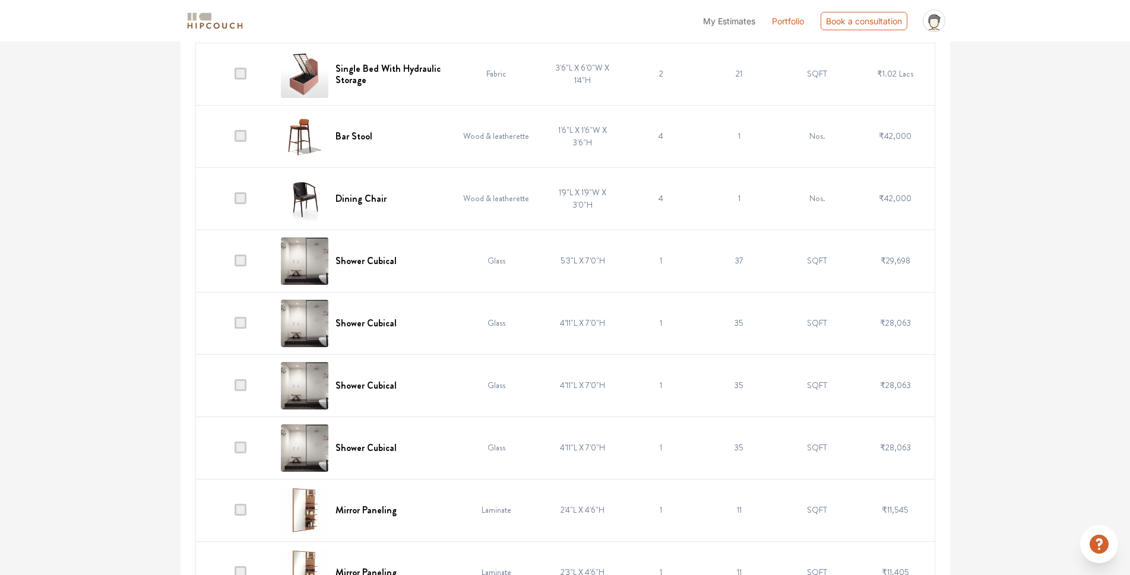
click at [238, 260] on span at bounding box center [241, 261] width 12 height 12
click at [235, 264] on input "checkbox" at bounding box center [235, 264] width 0 height 0
click at [648, 259] on td "1" at bounding box center [661, 261] width 78 height 62
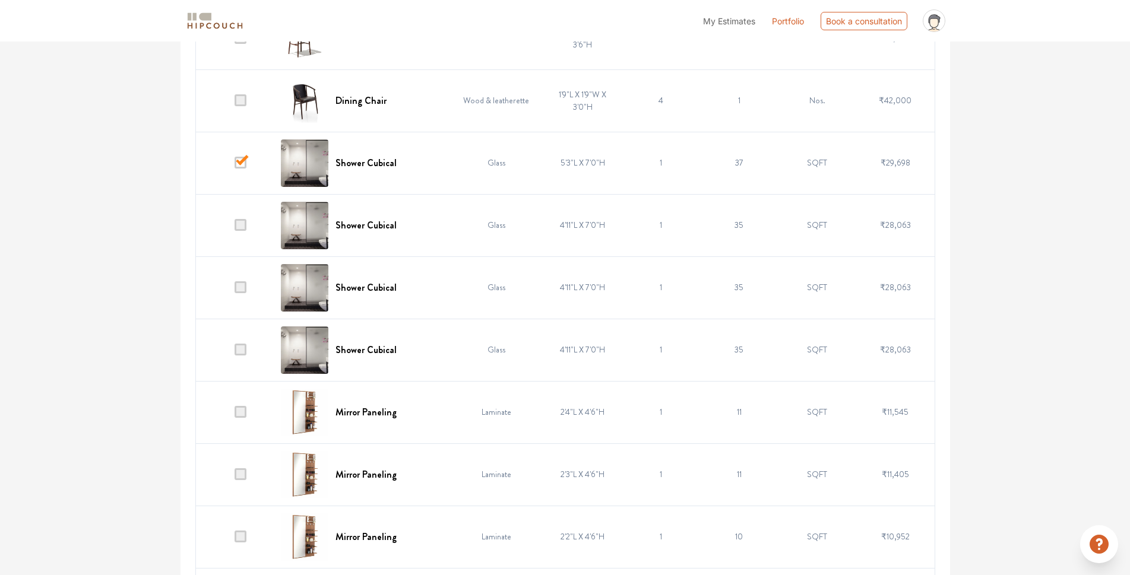
scroll to position [891, 0]
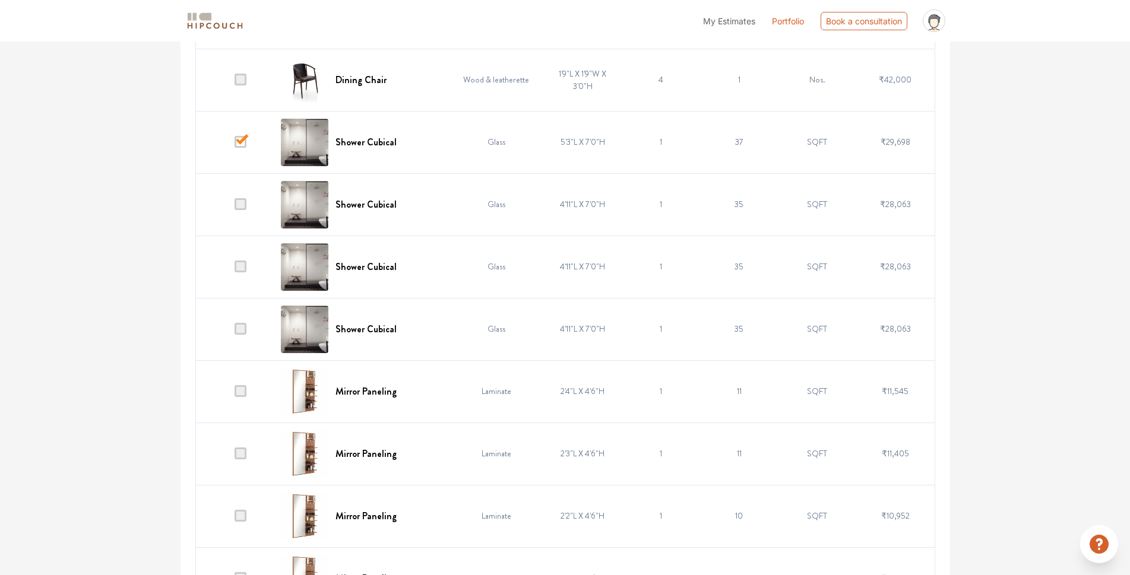
click at [245, 201] on span at bounding box center [241, 204] width 12 height 12
click at [235, 207] on input "checkbox" at bounding box center [235, 207] width 0 height 0
click at [246, 267] on span at bounding box center [241, 267] width 12 height 12
click at [235, 270] on input "checkbox" at bounding box center [235, 270] width 0 height 0
click at [248, 308] on td at bounding box center [234, 329] width 78 height 62
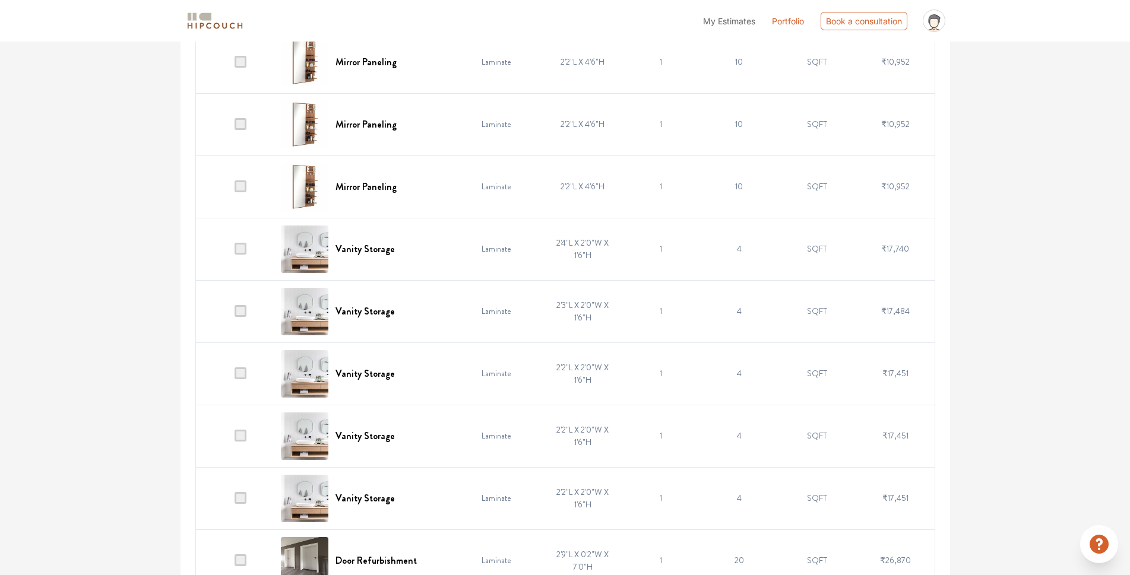
scroll to position [1366, 0]
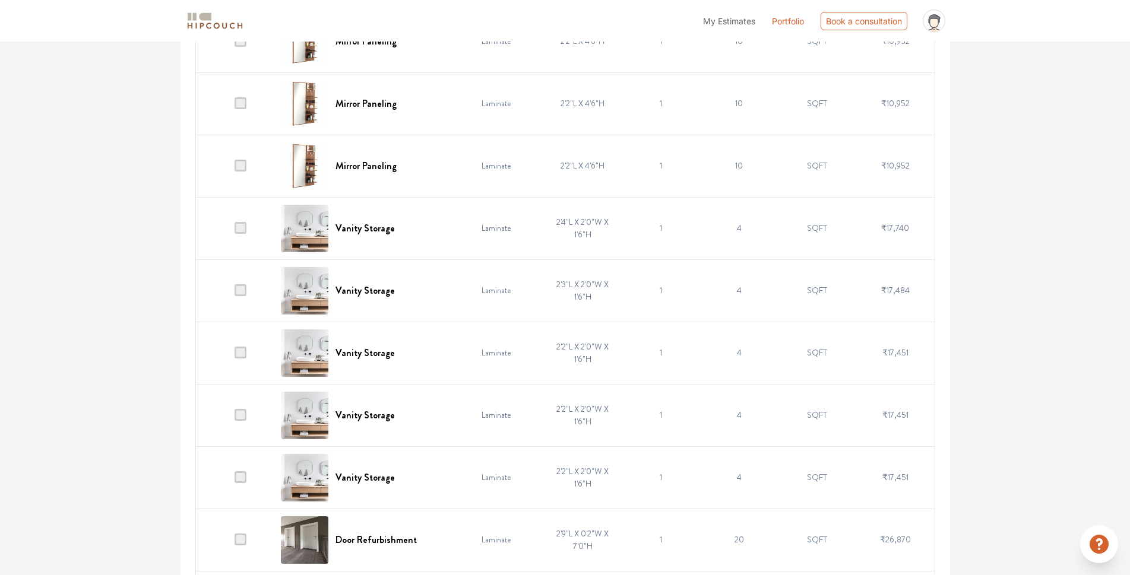
click at [241, 225] on span at bounding box center [241, 228] width 12 height 12
click at [235, 231] on input "checkbox" at bounding box center [235, 231] width 0 height 0
click at [246, 289] on span at bounding box center [241, 290] width 12 height 12
click at [235, 293] on input "checkbox" at bounding box center [235, 293] width 0 height 0
click at [252, 357] on td at bounding box center [234, 353] width 78 height 62
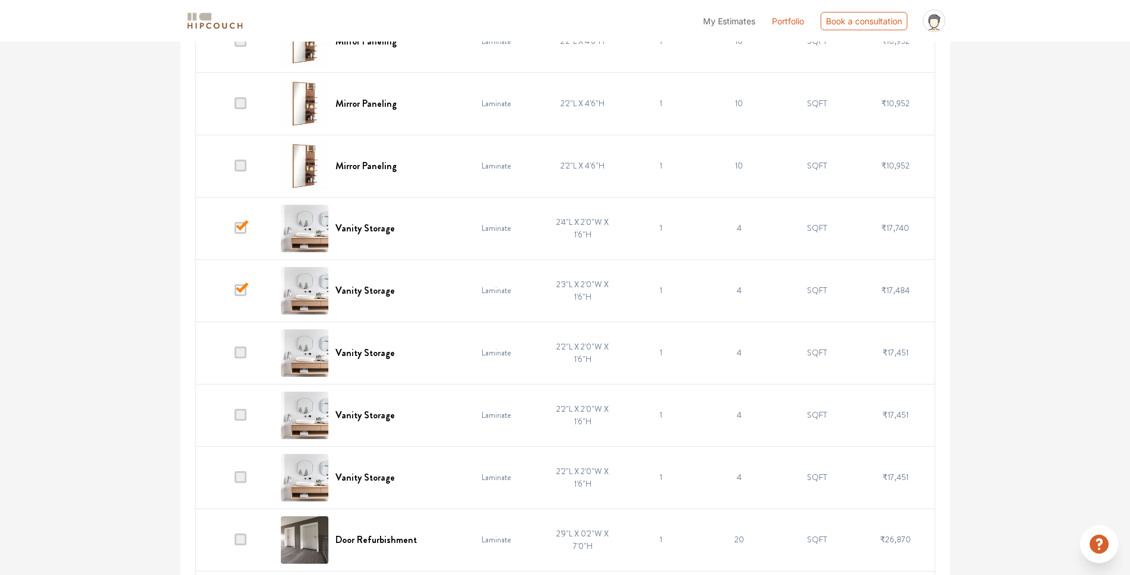
click at [245, 352] on span at bounding box center [241, 353] width 12 height 12
click at [235, 356] on input "checkbox" at bounding box center [235, 356] width 0 height 0
drag, startPoint x: 243, startPoint y: 417, endPoint x: 249, endPoint y: 397, distance: 21.0
click at [243, 416] on span at bounding box center [241, 415] width 12 height 12
click at [235, 418] on input "checkbox" at bounding box center [235, 418] width 0 height 0
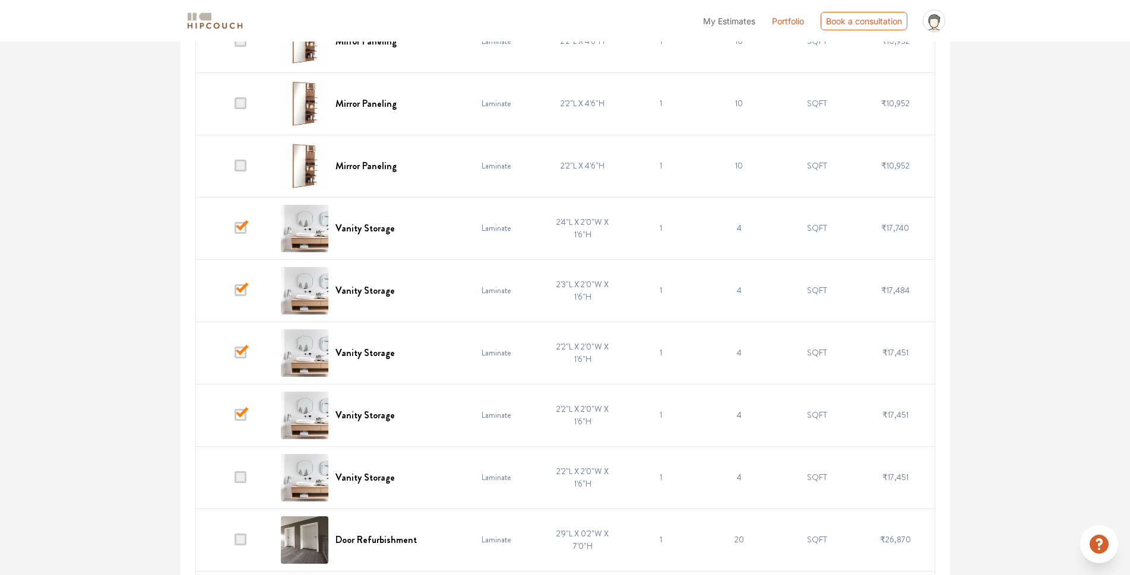
drag, startPoint x: 245, startPoint y: 476, endPoint x: 245, endPoint y: 445, distance: 30.3
click at [244, 476] on span at bounding box center [241, 478] width 12 height 12
click at [235, 480] on input "checkbox" at bounding box center [235, 480] width 0 height 0
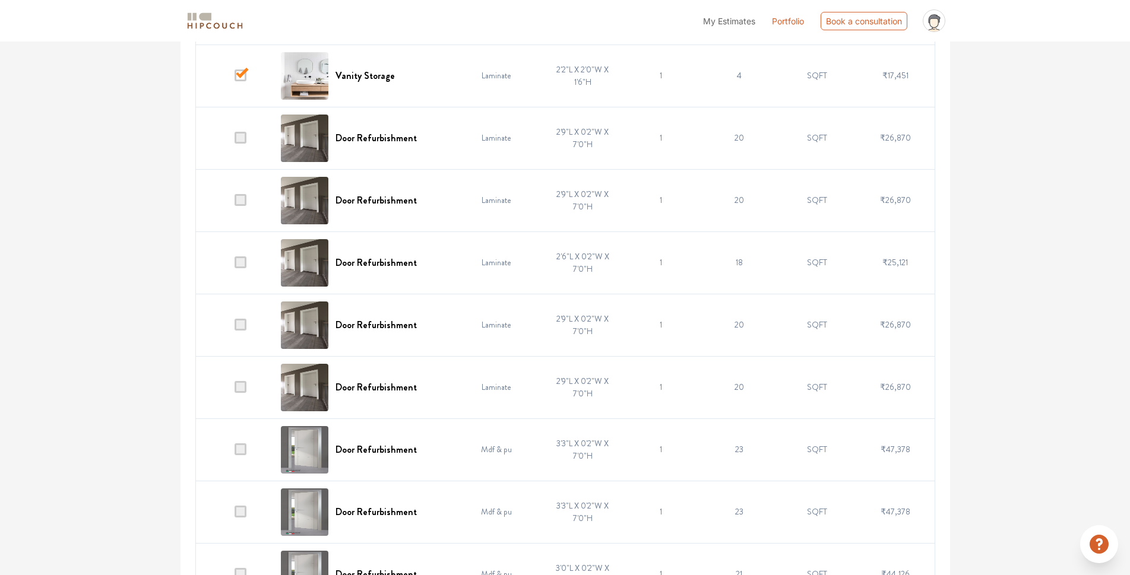
scroll to position [1782, 0]
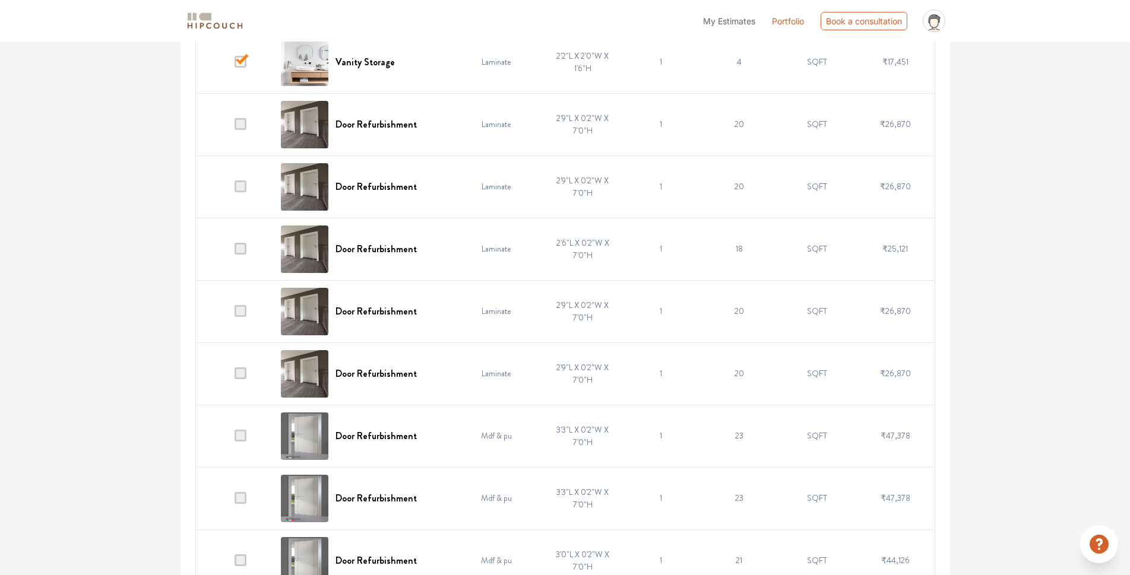
click at [250, 124] on td at bounding box center [234, 124] width 78 height 62
click at [239, 109] on td at bounding box center [234, 124] width 78 height 62
click at [238, 126] on span at bounding box center [241, 124] width 12 height 12
click at [235, 127] on input "checkbox" at bounding box center [235, 127] width 0 height 0
click at [242, 183] on span at bounding box center [241, 187] width 12 height 12
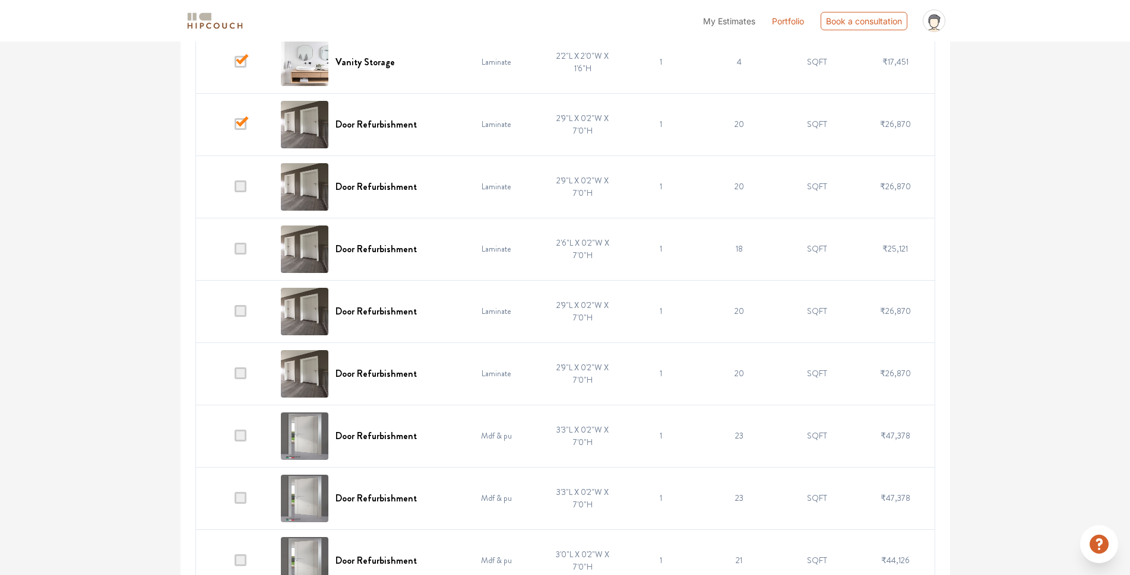
click at [235, 189] on input "checkbox" at bounding box center [235, 189] width 0 height 0
click at [238, 245] on span at bounding box center [241, 249] width 12 height 12
click at [235, 252] on input "checkbox" at bounding box center [235, 252] width 0 height 0
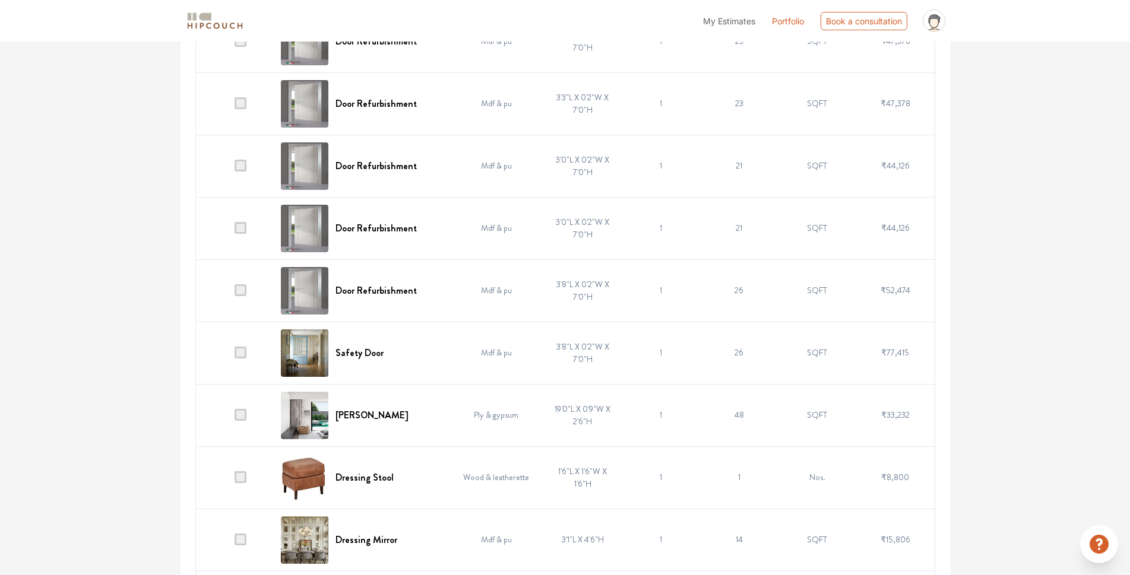
scroll to position [2197, 0]
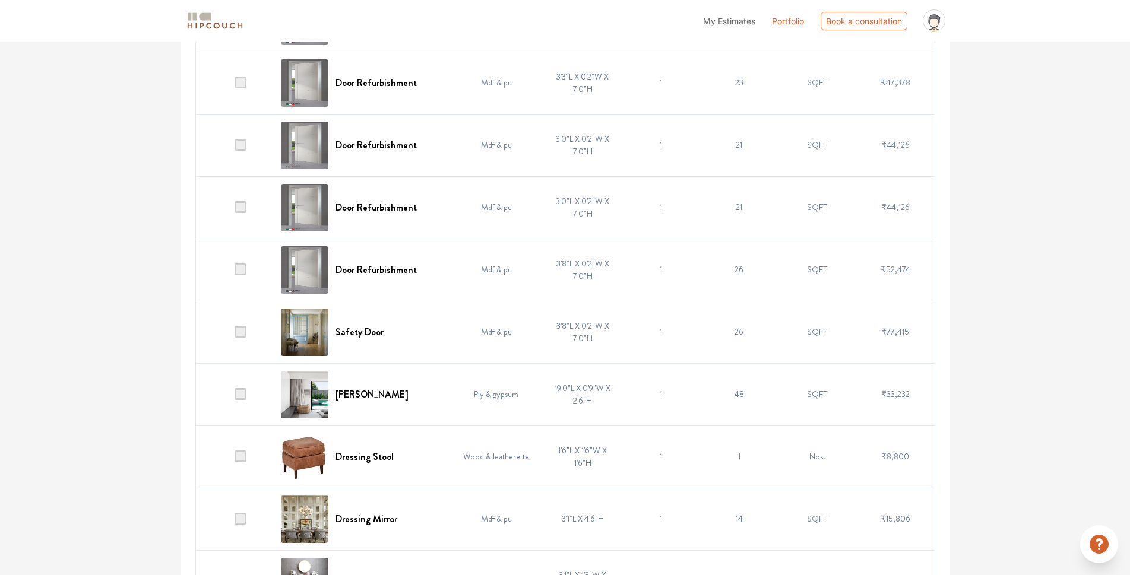
click at [240, 397] on span at bounding box center [241, 394] width 12 height 12
click at [235, 397] on input "checkbox" at bounding box center [235, 397] width 0 height 0
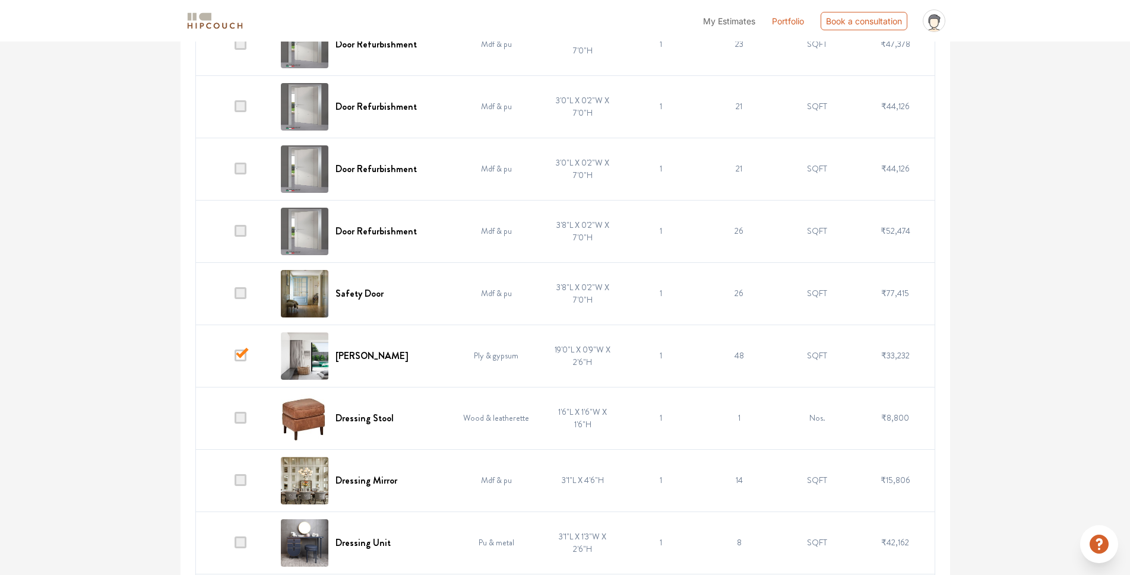
scroll to position [2257, 0]
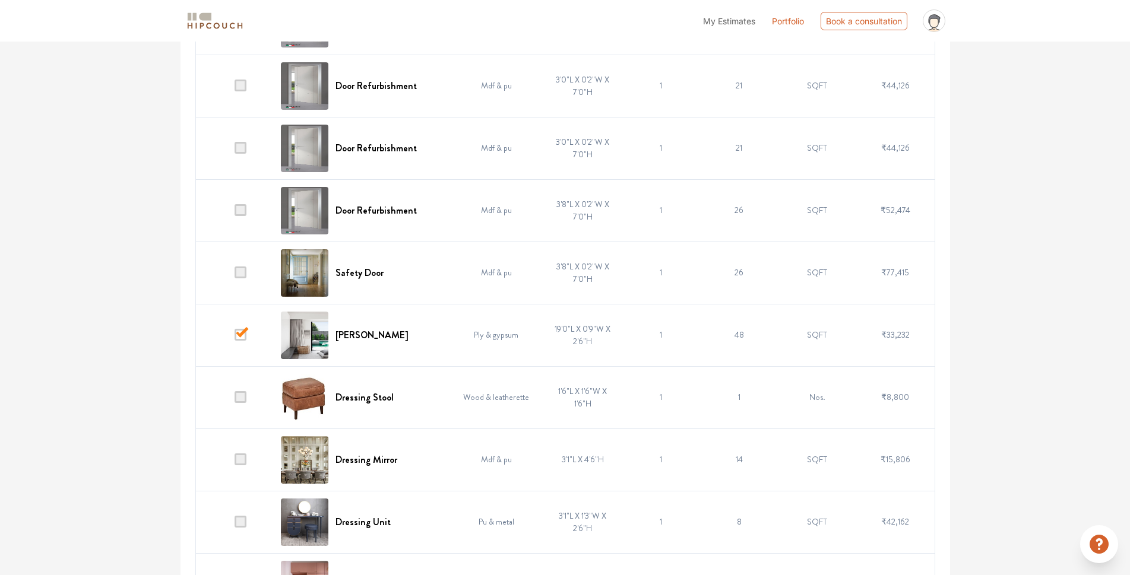
click at [240, 403] on span at bounding box center [241, 397] width 12 height 12
click at [235, 400] on input "checkbox" at bounding box center [235, 400] width 0 height 0
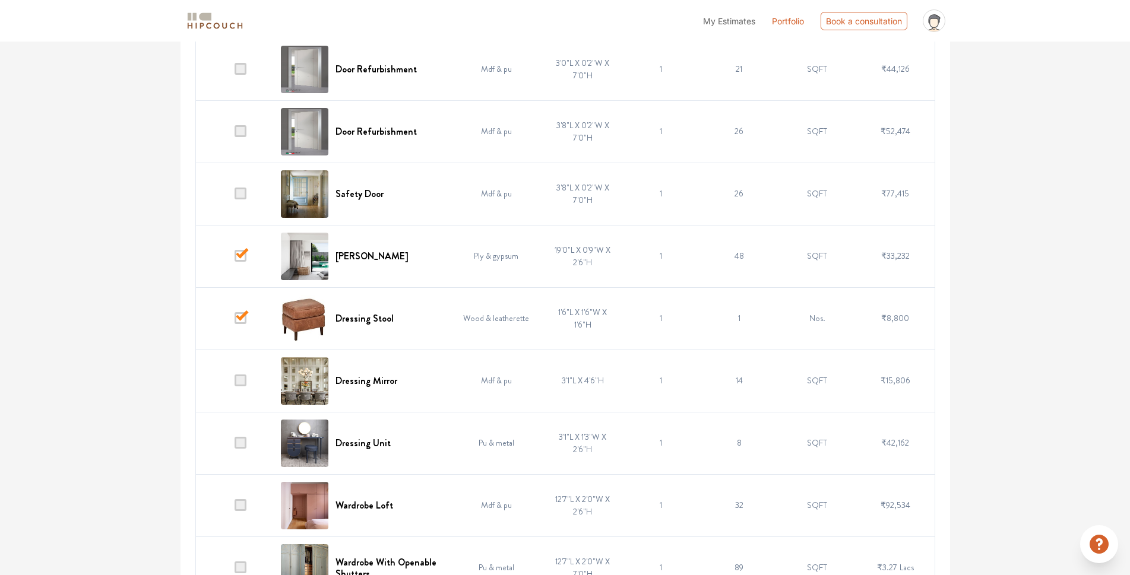
scroll to position [2435, 0]
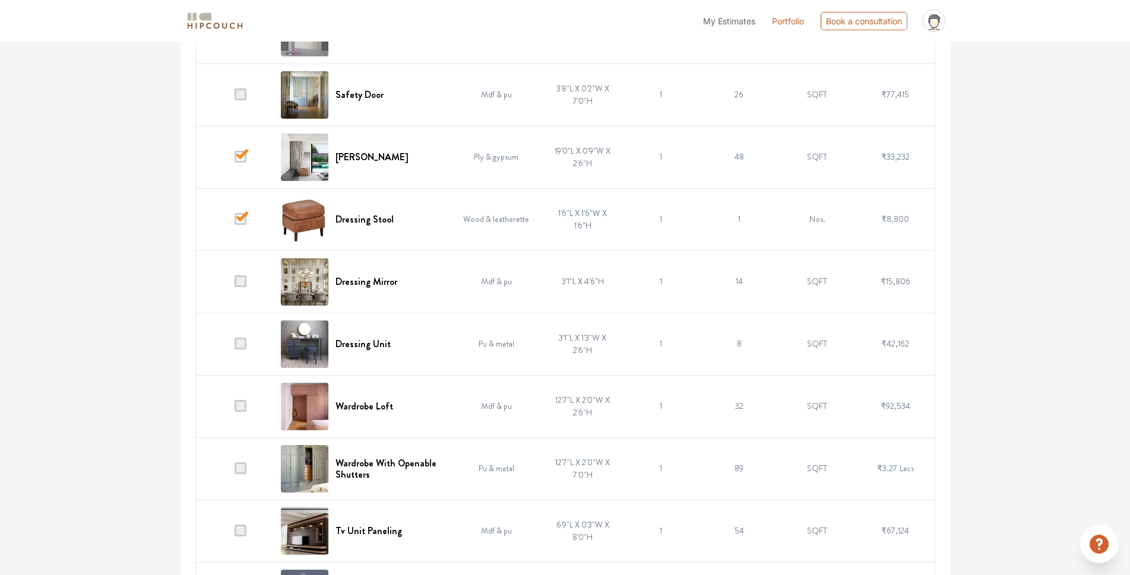
click at [245, 284] on span at bounding box center [241, 282] width 12 height 12
click at [235, 284] on input "checkbox" at bounding box center [235, 284] width 0 height 0
click at [239, 343] on span at bounding box center [241, 344] width 12 height 12
click at [235, 347] on input "checkbox" at bounding box center [235, 347] width 0 height 0
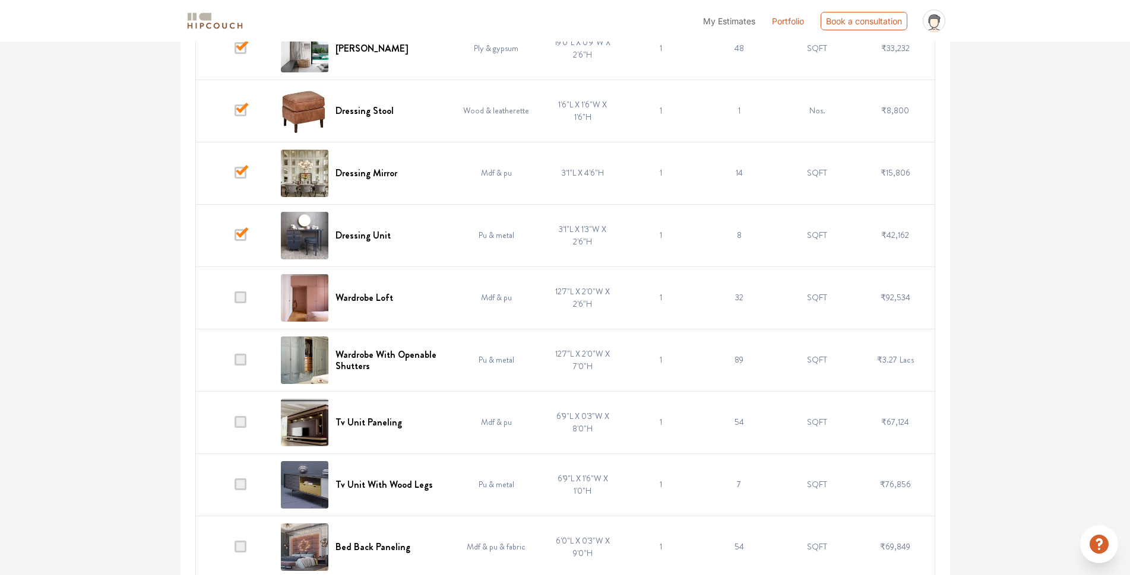
scroll to position [2554, 0]
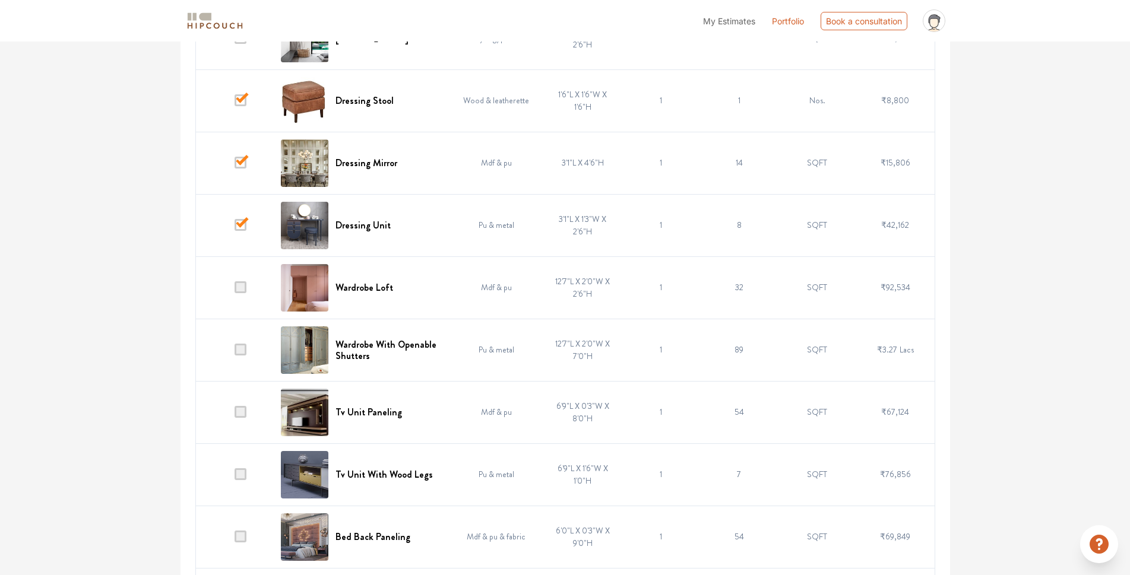
click at [245, 288] on span at bounding box center [241, 287] width 12 height 12
click at [235, 290] on input "checkbox" at bounding box center [235, 290] width 0 height 0
click at [238, 354] on span at bounding box center [241, 350] width 12 height 12
click at [235, 353] on input "checkbox" at bounding box center [235, 353] width 0 height 0
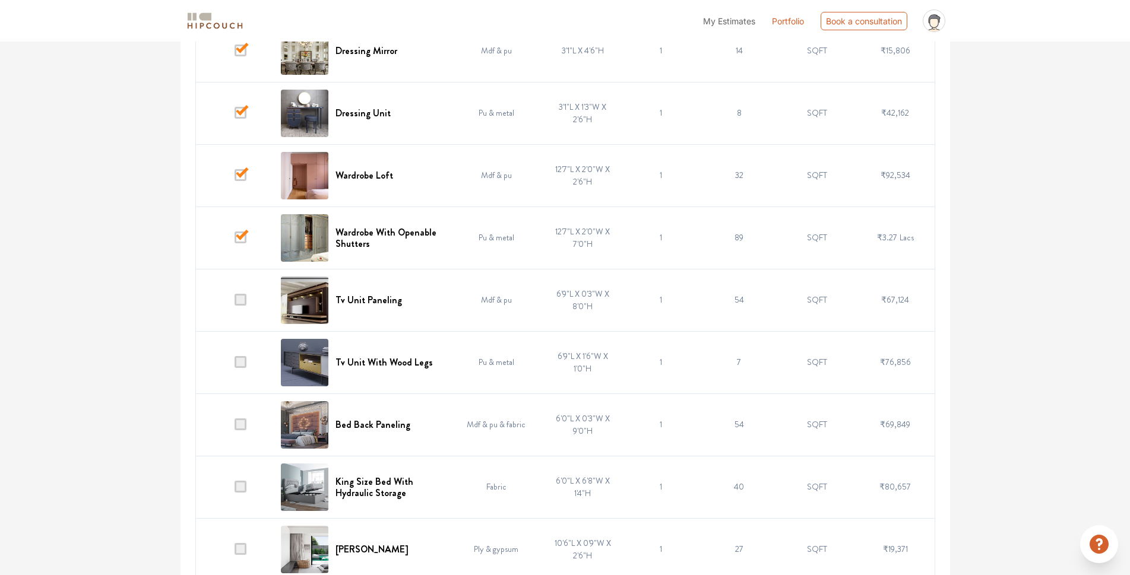
scroll to position [2672, 0]
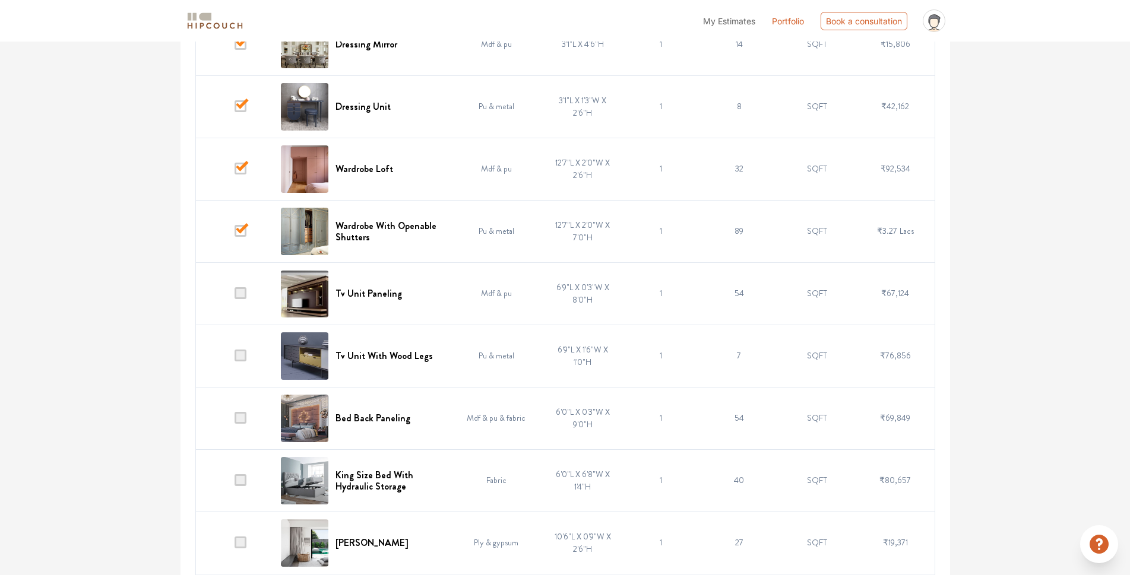
click at [241, 295] on span at bounding box center [241, 293] width 12 height 12
click at [235, 296] on input "checkbox" at bounding box center [235, 296] width 0 height 0
click at [246, 358] on span at bounding box center [241, 356] width 12 height 12
click at [235, 359] on input "checkbox" at bounding box center [235, 359] width 0 height 0
click at [242, 356] on span at bounding box center [241, 356] width 12 height 12
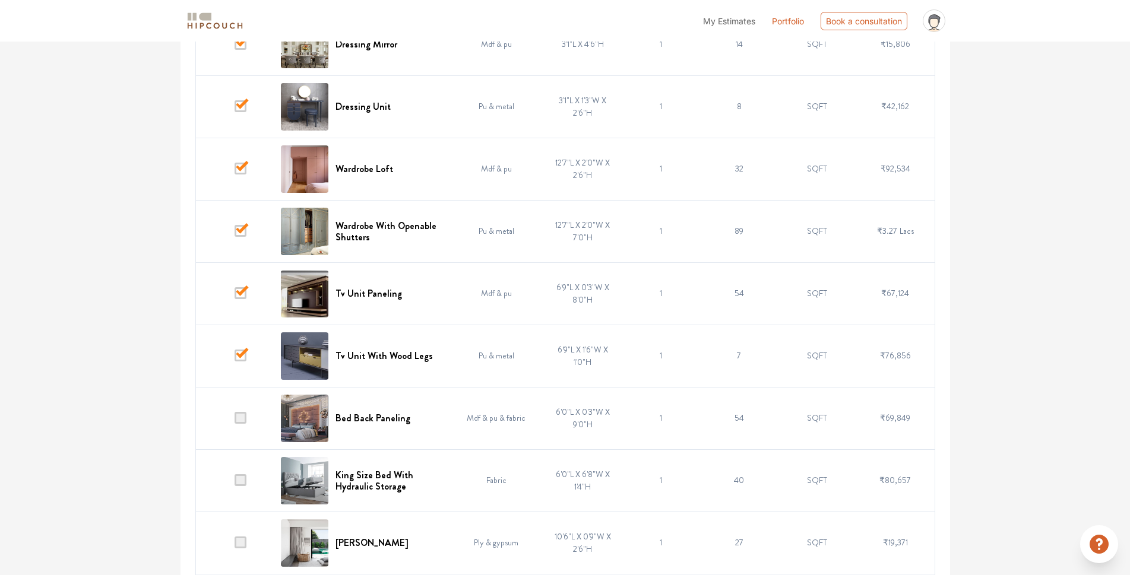
click at [235, 359] on input "checkbox" at bounding box center [235, 359] width 0 height 0
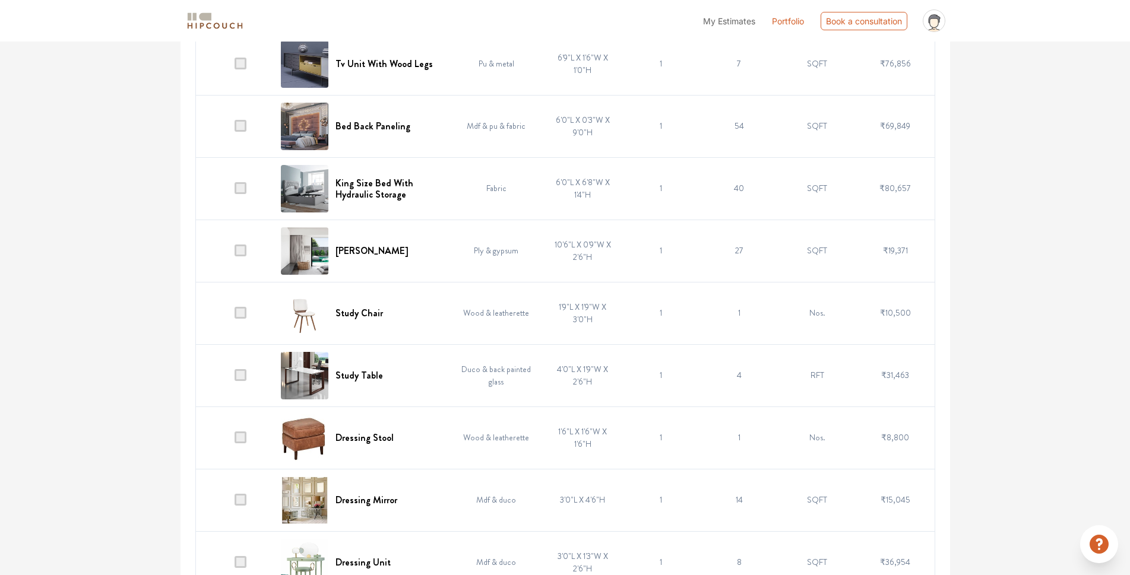
scroll to position [2969, 0]
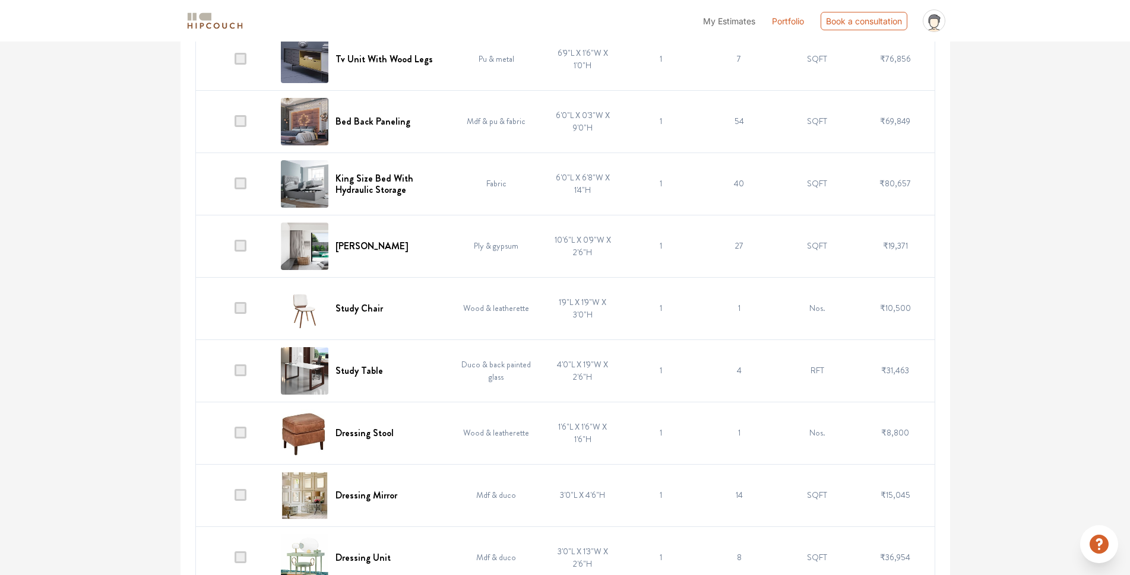
click at [234, 243] on td at bounding box center [234, 246] width 78 height 62
click at [241, 245] on span at bounding box center [241, 246] width 12 height 12
click at [235, 249] on input "checkbox" at bounding box center [235, 249] width 0 height 0
click at [245, 304] on span at bounding box center [241, 308] width 12 height 12
click at [235, 311] on input "checkbox" at bounding box center [235, 311] width 0 height 0
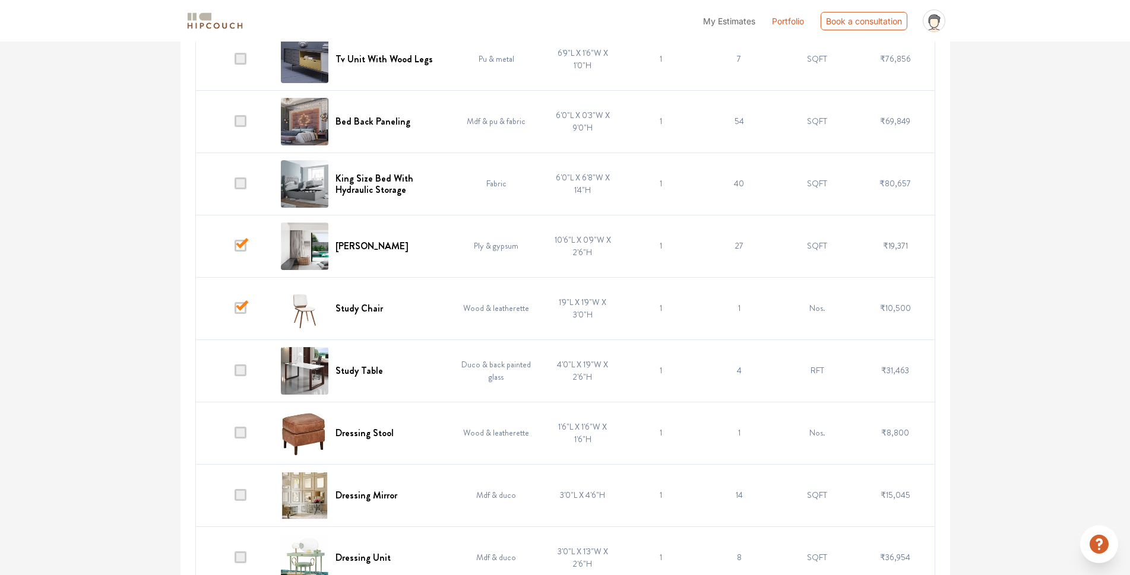
scroll to position [3029, 0]
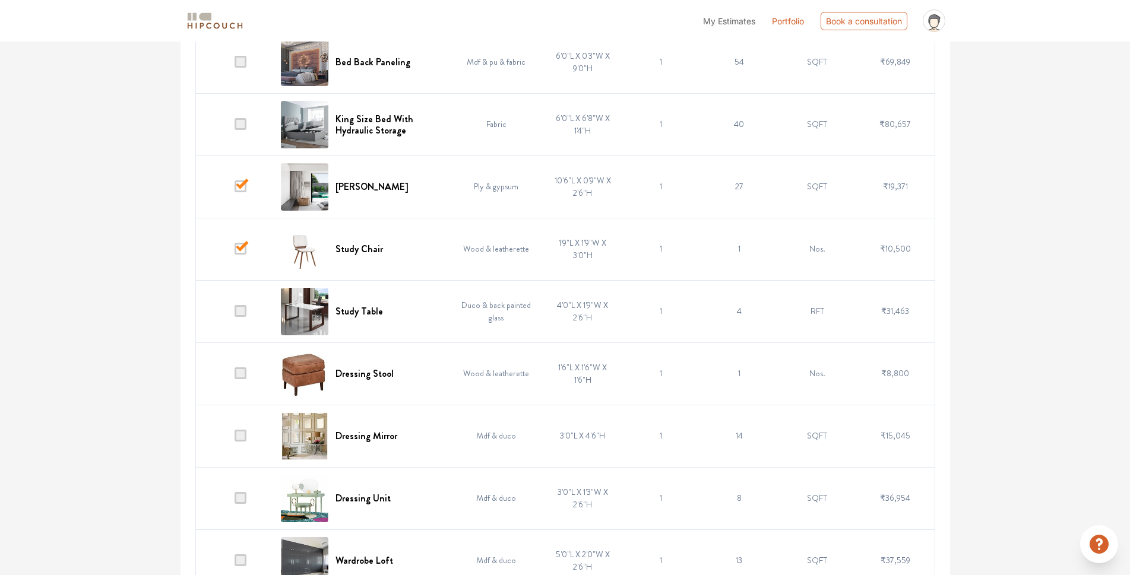
click at [239, 314] on span at bounding box center [241, 311] width 12 height 12
click at [235, 314] on input "checkbox" at bounding box center [235, 314] width 0 height 0
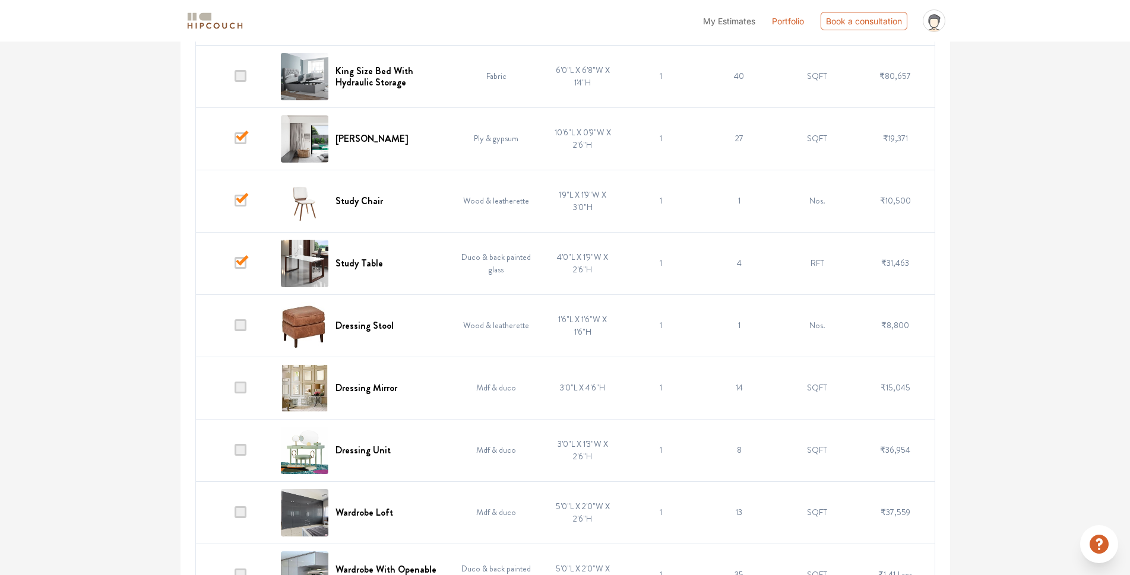
scroll to position [3147, 0]
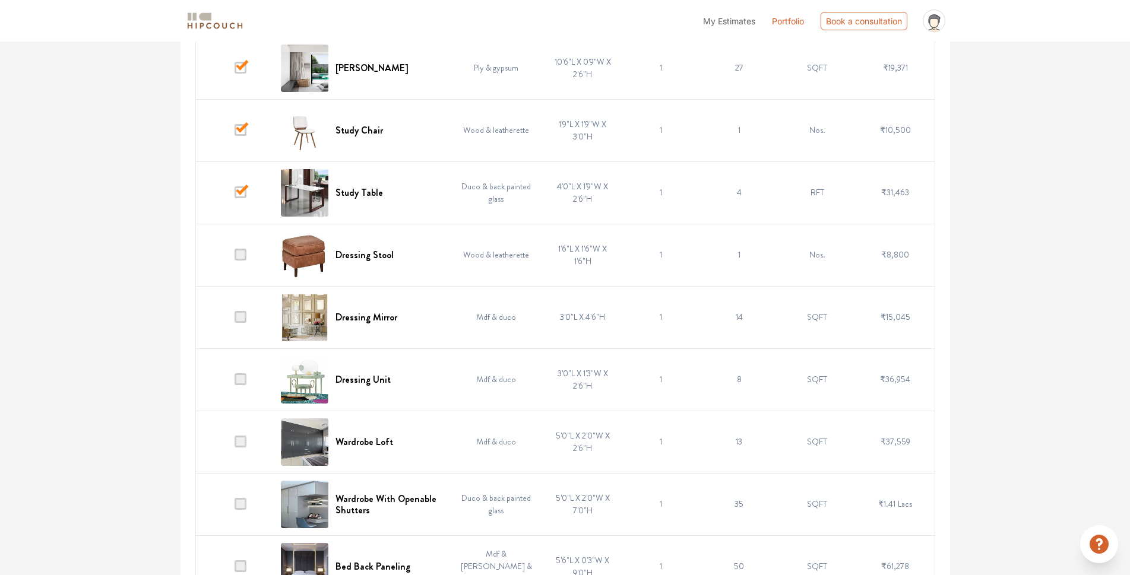
click at [241, 260] on span at bounding box center [241, 255] width 12 height 12
click at [235, 258] on input "checkbox" at bounding box center [235, 258] width 0 height 0
click at [245, 323] on span at bounding box center [241, 317] width 12 height 12
click at [235, 320] on input "checkbox" at bounding box center [235, 320] width 0 height 0
click at [244, 321] on span at bounding box center [241, 317] width 12 height 12
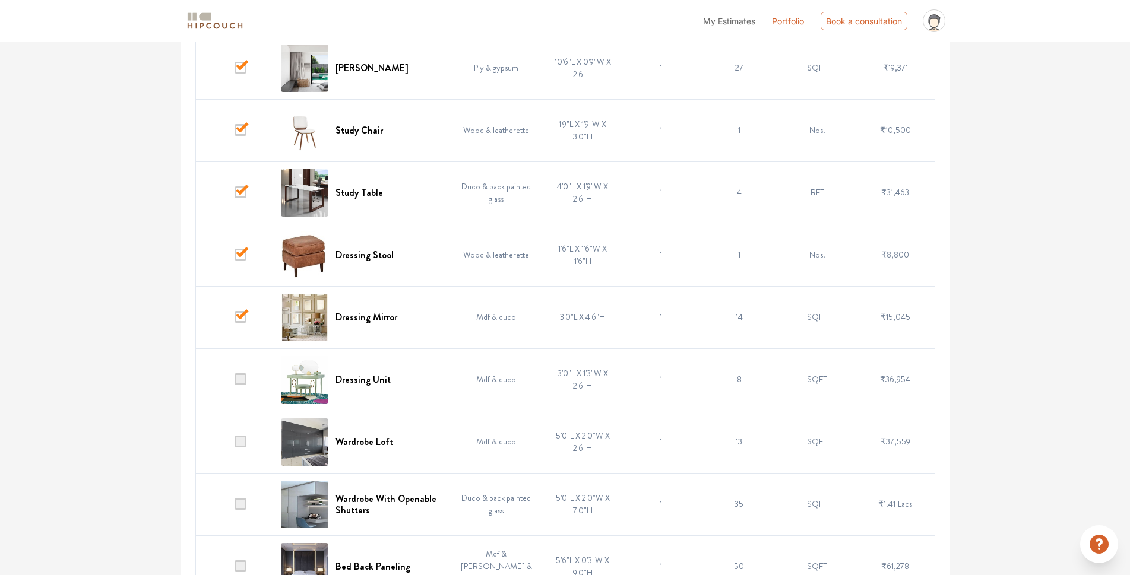
click at [235, 320] on input "checkbox" at bounding box center [235, 320] width 0 height 0
click at [243, 320] on span at bounding box center [241, 317] width 12 height 12
click at [235, 320] on input "checkbox" at bounding box center [235, 320] width 0 height 0
click at [242, 386] on td at bounding box center [234, 380] width 78 height 62
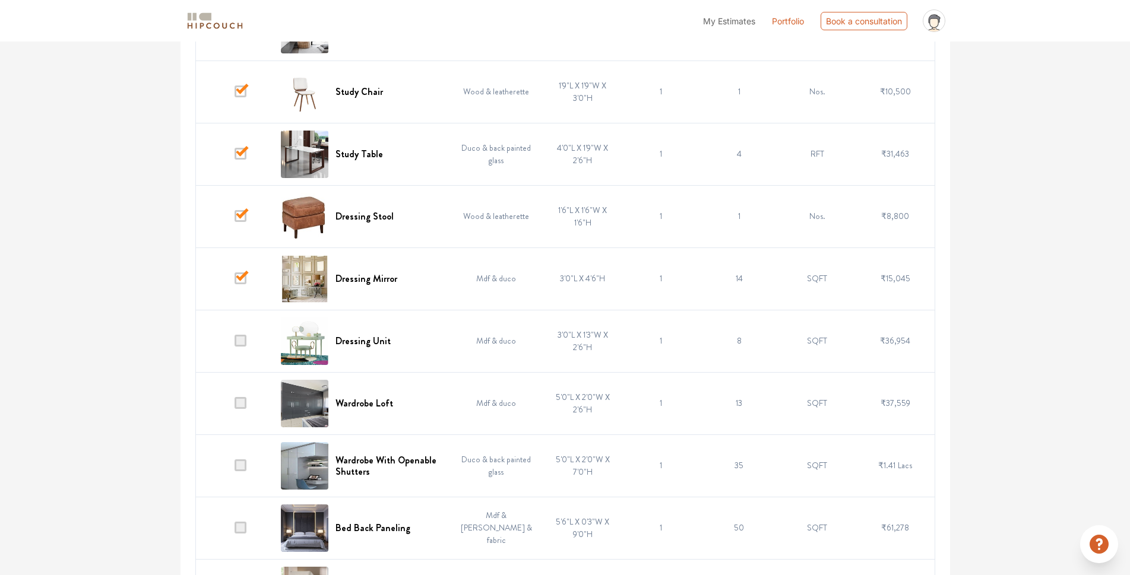
scroll to position [3207, 0]
